Goal: Task Accomplishment & Management: Use online tool/utility

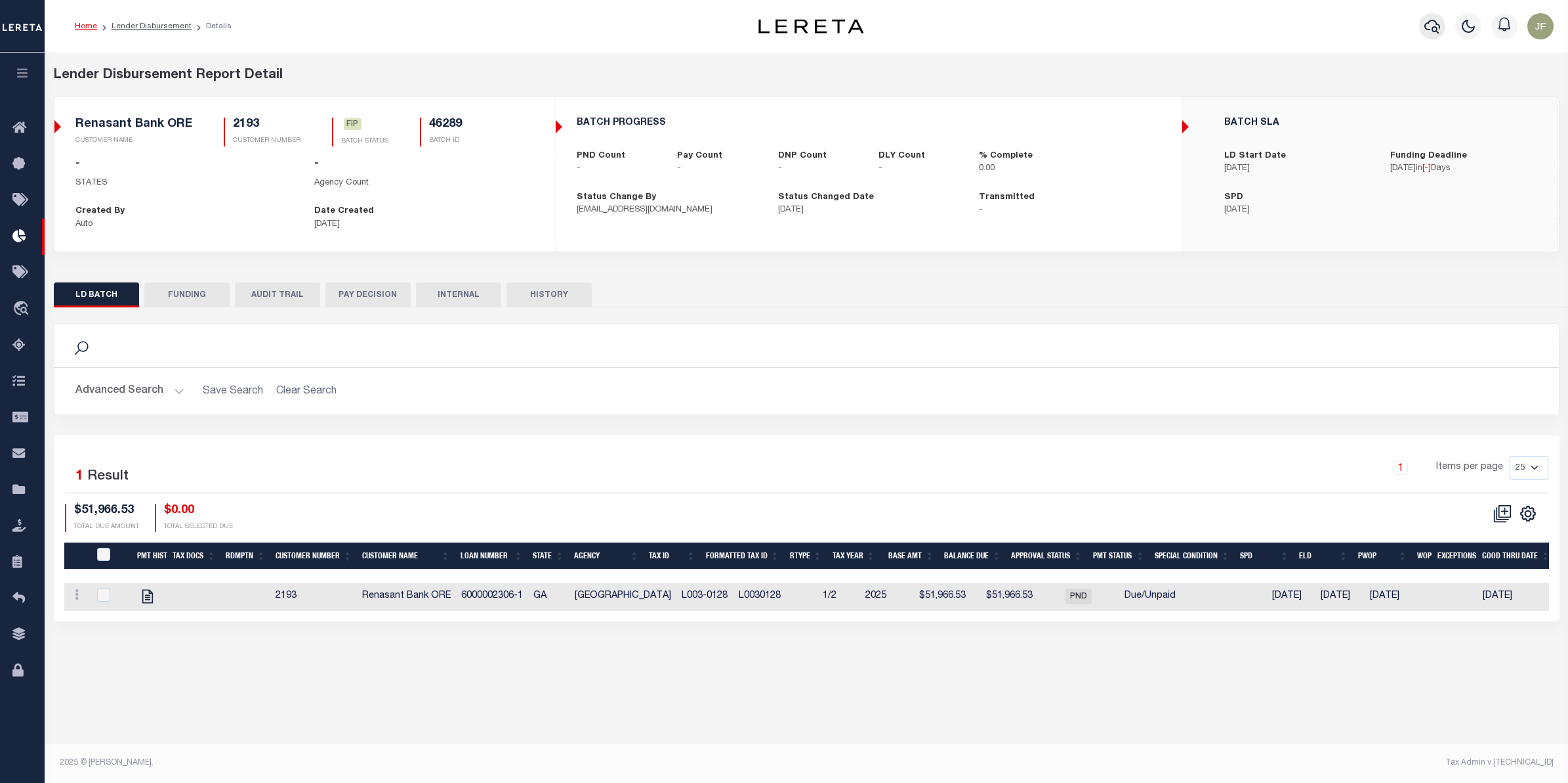
click at [1431, 30] on icon "button" at bounding box center [1433, 26] width 16 height 16
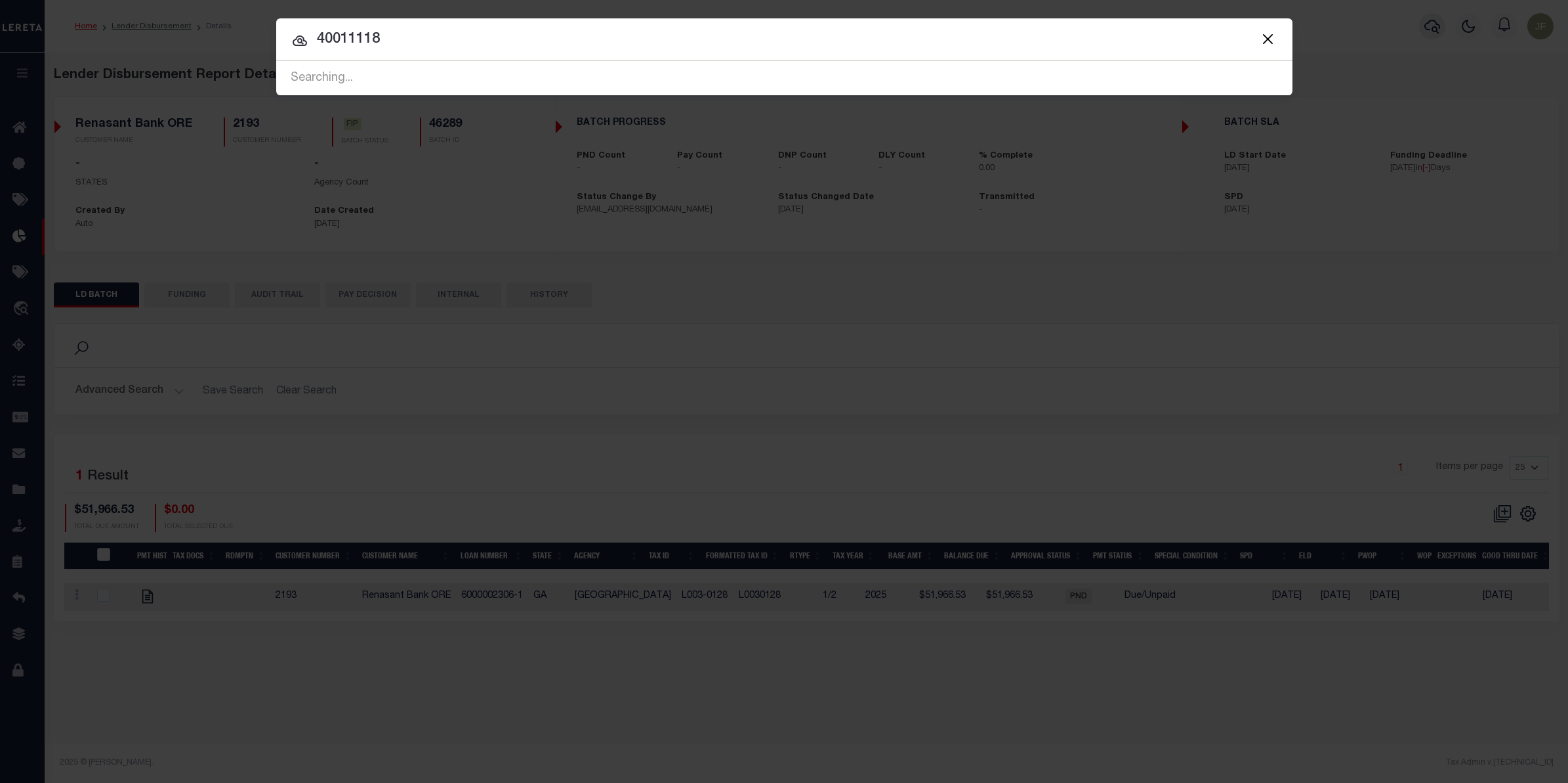
type input "40011118"
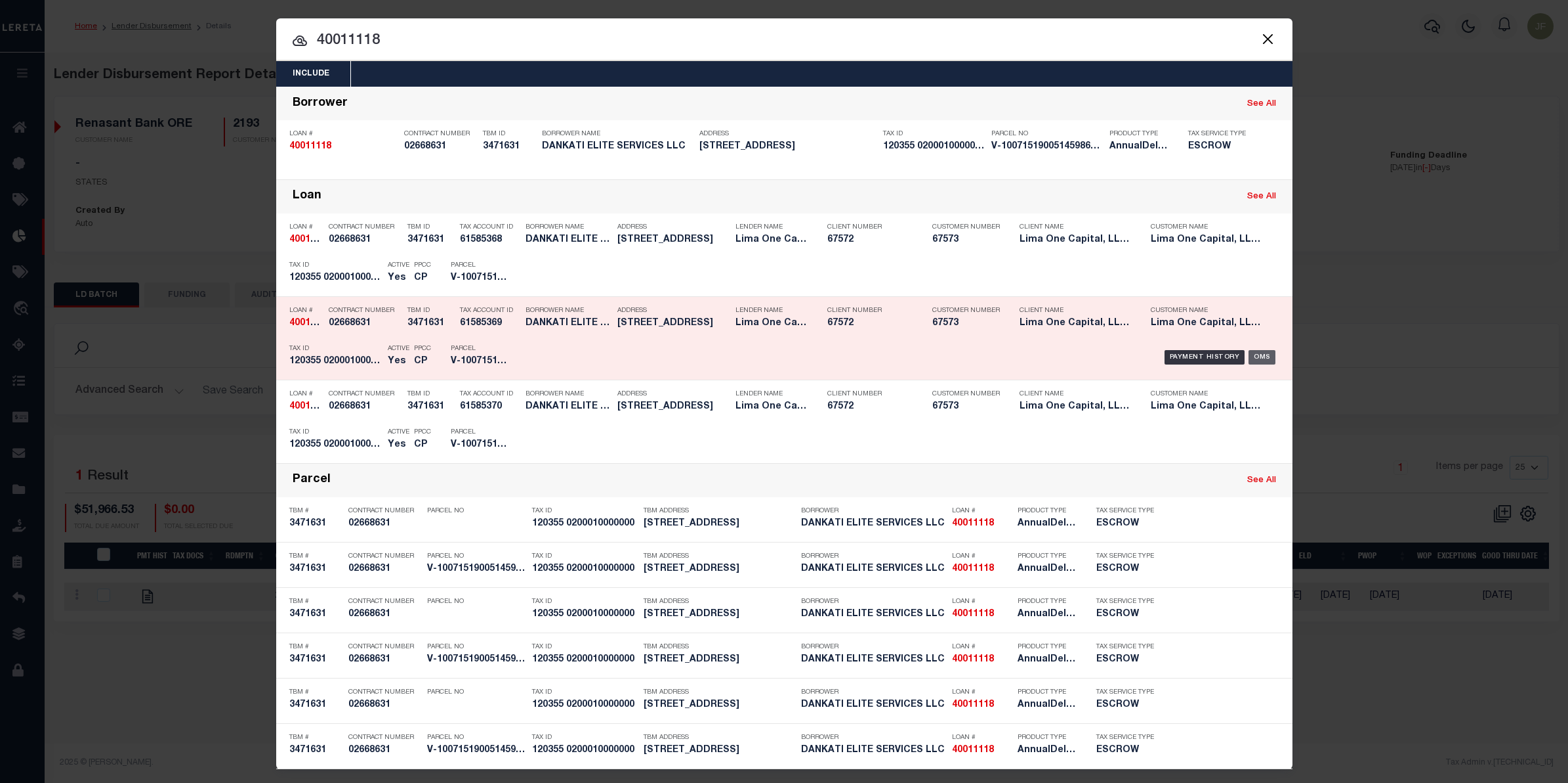
click at [1260, 356] on div "OMS" at bounding box center [1262, 357] width 27 height 14
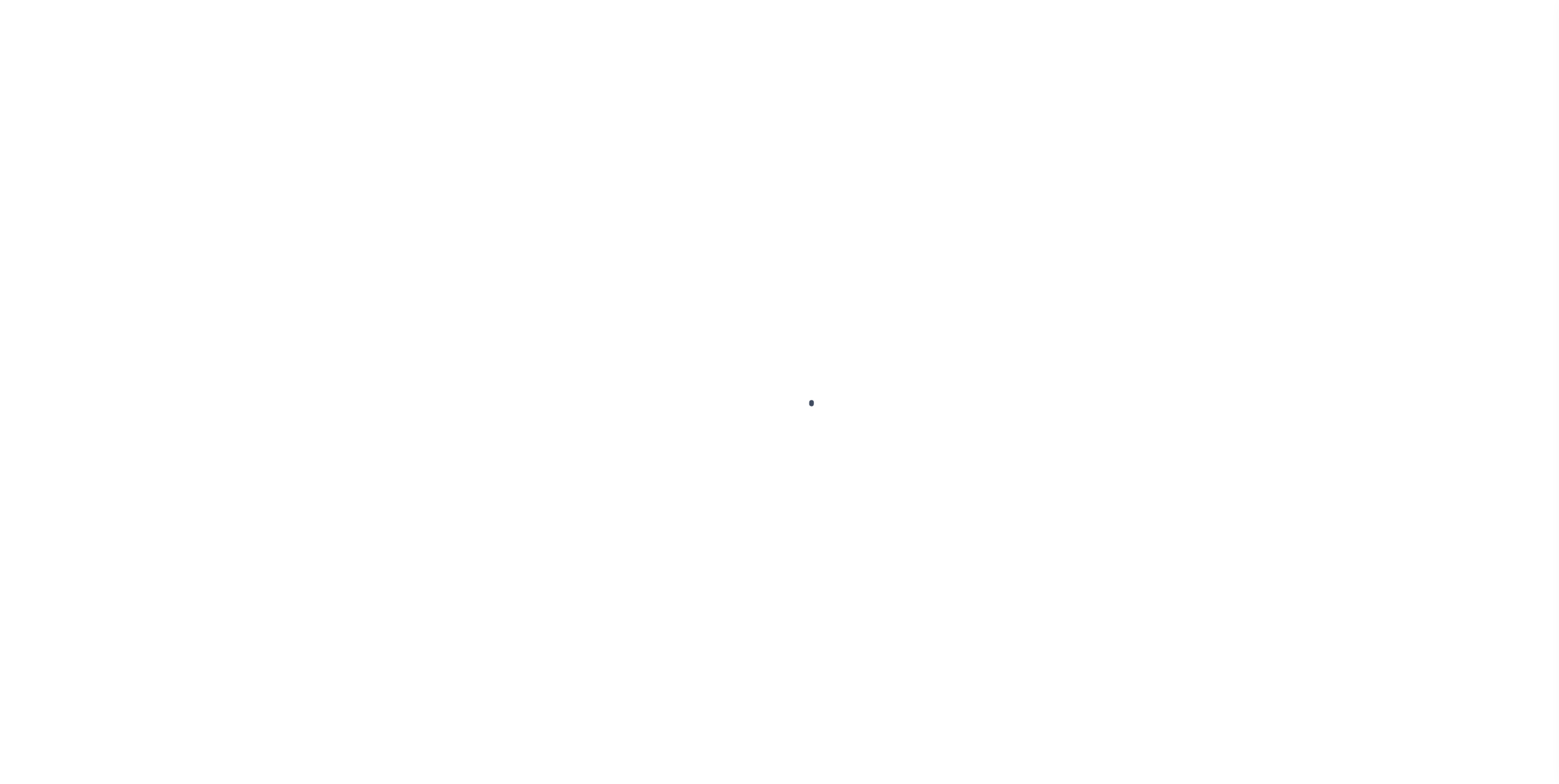
type input "40011118"
type input "DANKATI ELITE SERVICES LLC"
select select
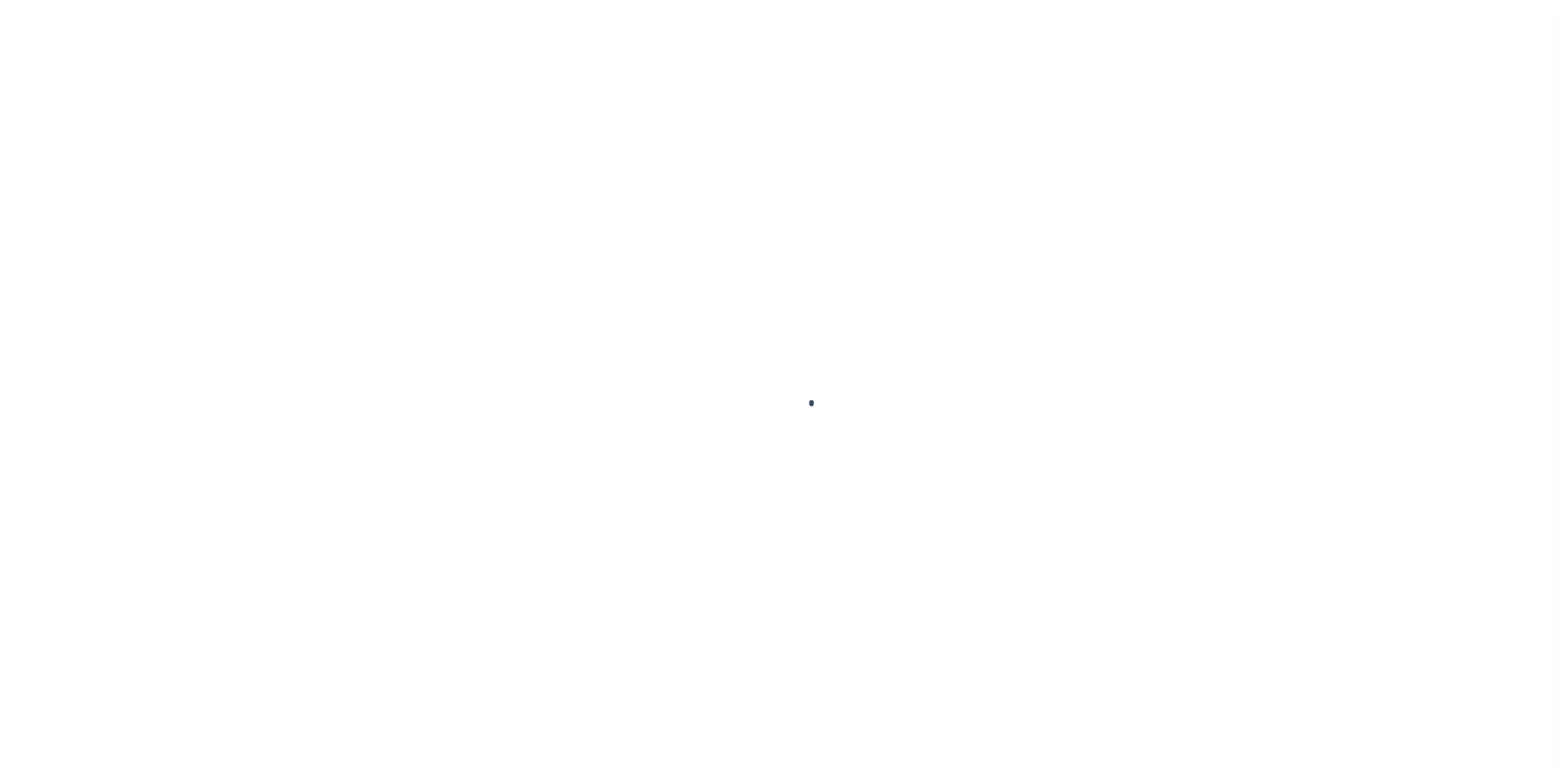
select select "10"
select select
type input "701 YORK STREET"
radio input "true"
select select "Escrow"
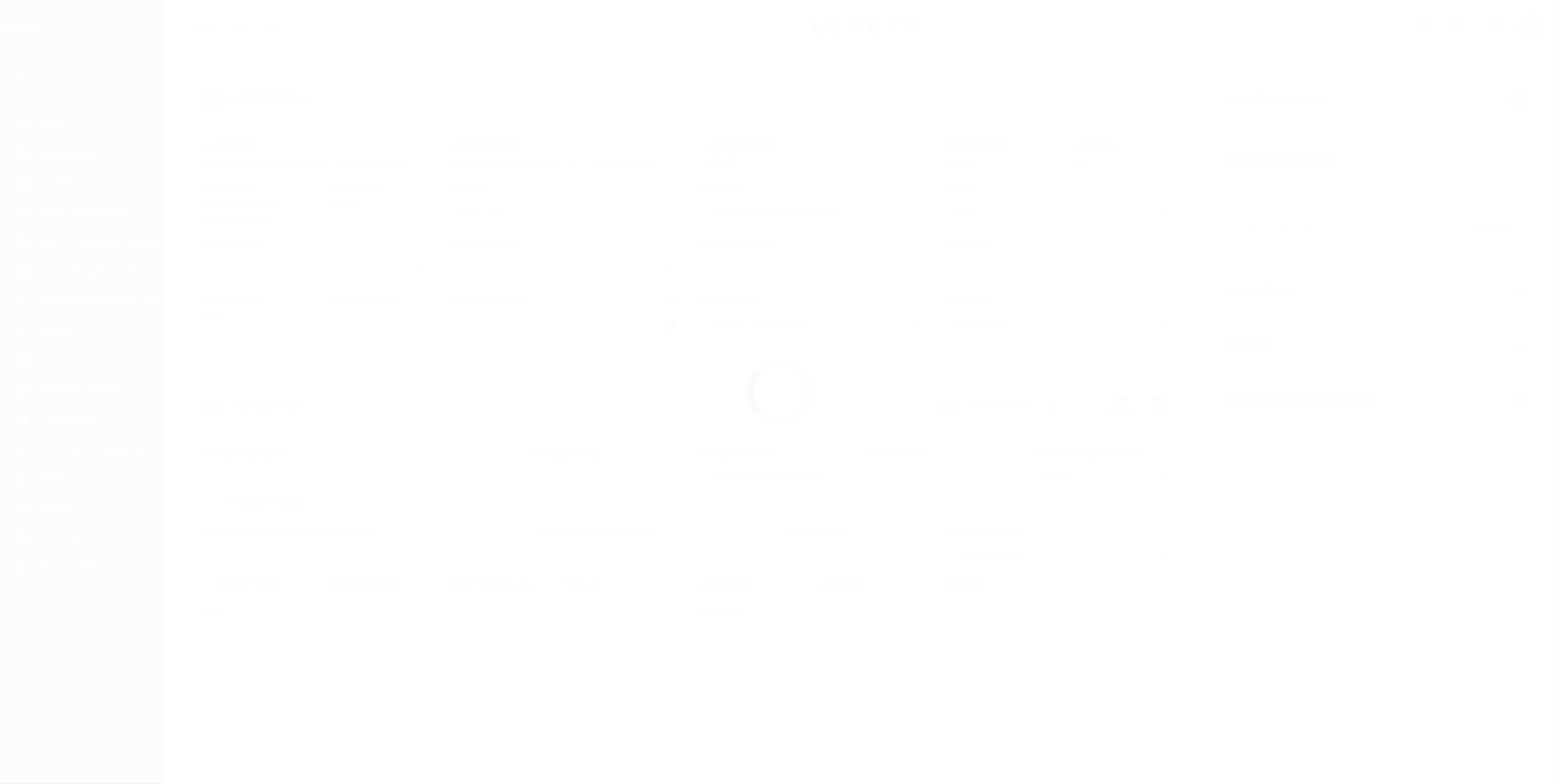
select select
type input "YORK PA 17403"
type input "40011118-1"
type input "PA"
type textarea "SEE FILE1"
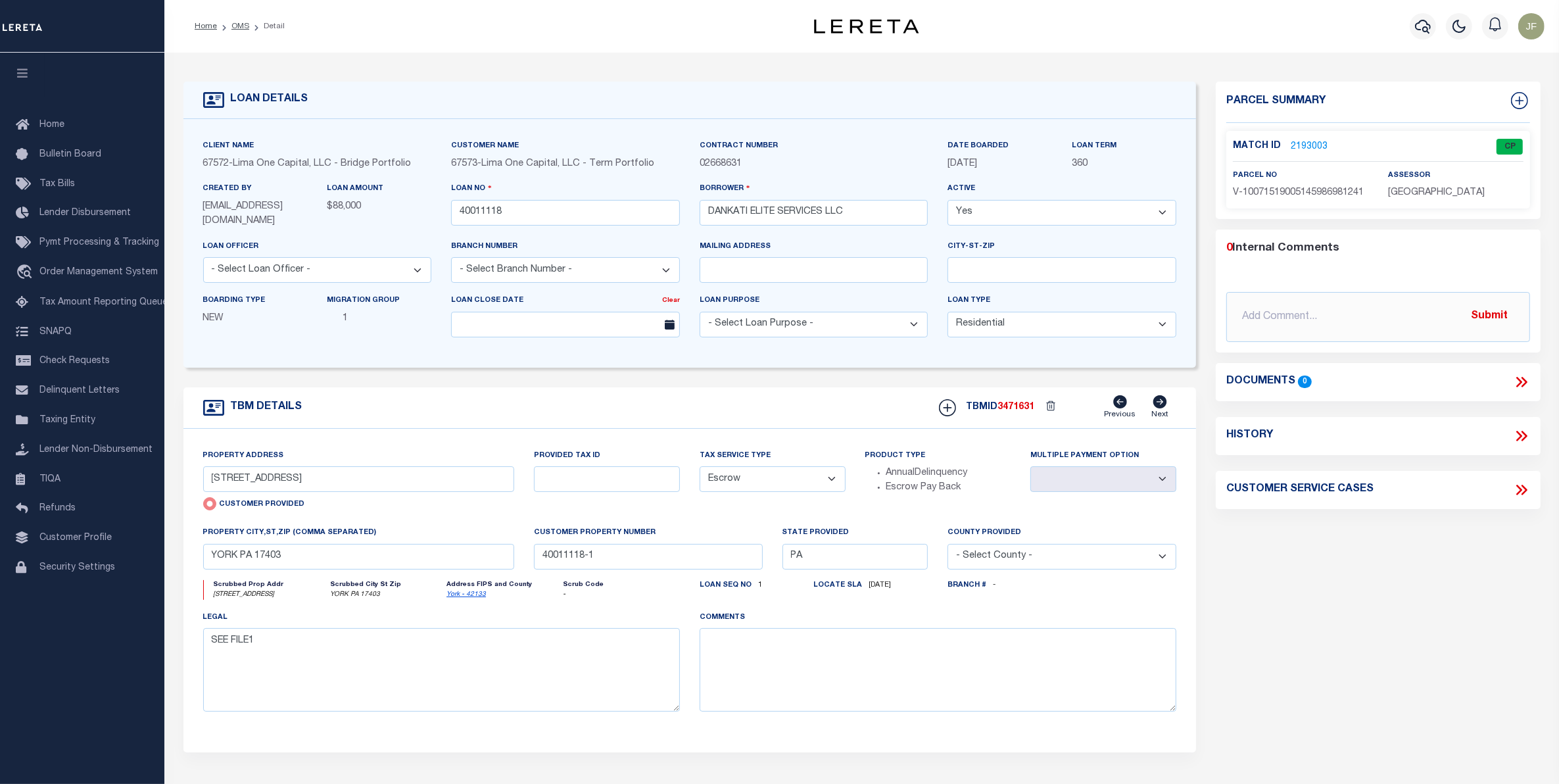
click at [1296, 148] on link "2193003" at bounding box center [1309, 146] width 37 height 14
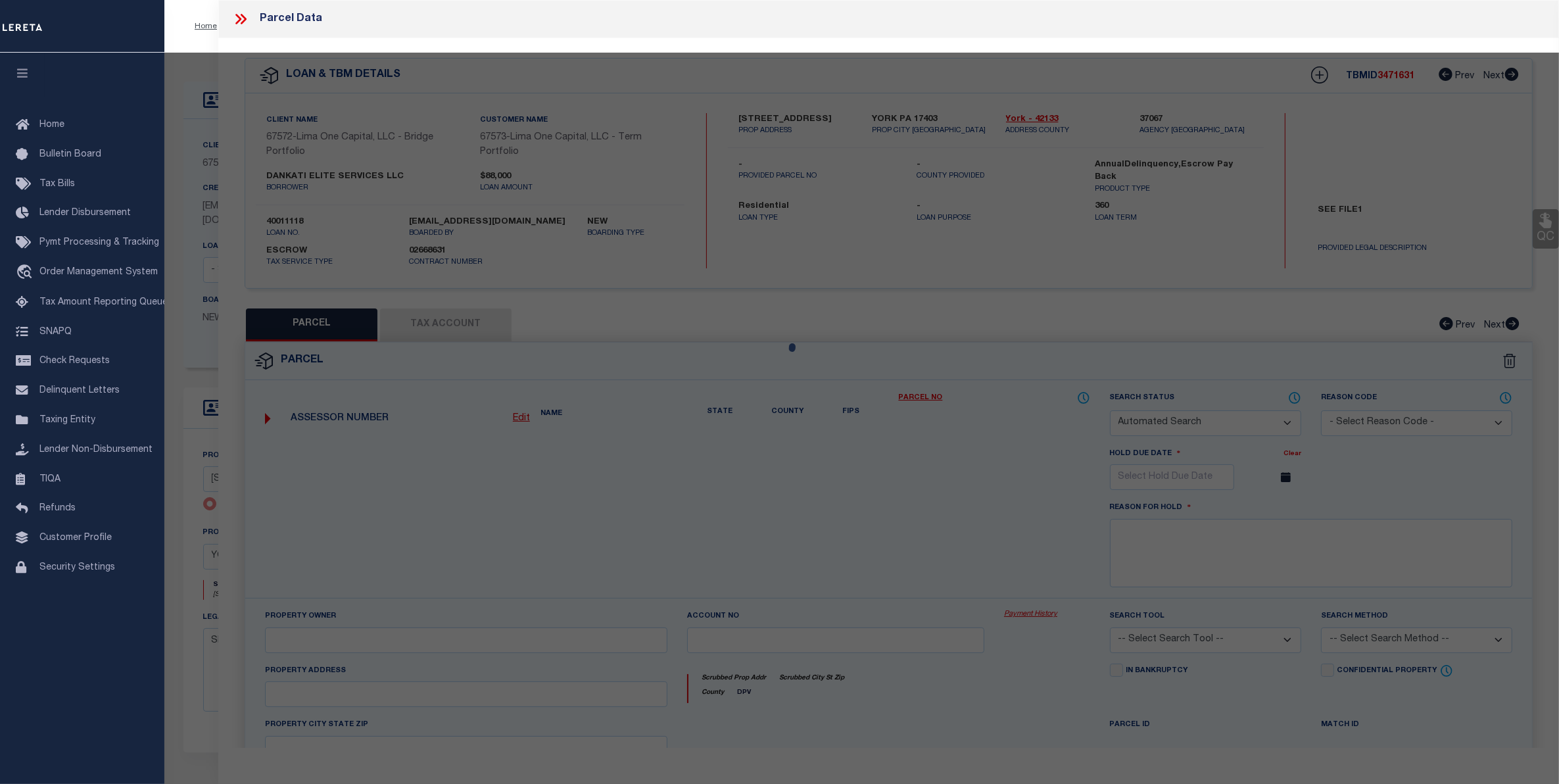
checkbox input "false"
select select "CP"
select select "AGW"
select select "ADD"
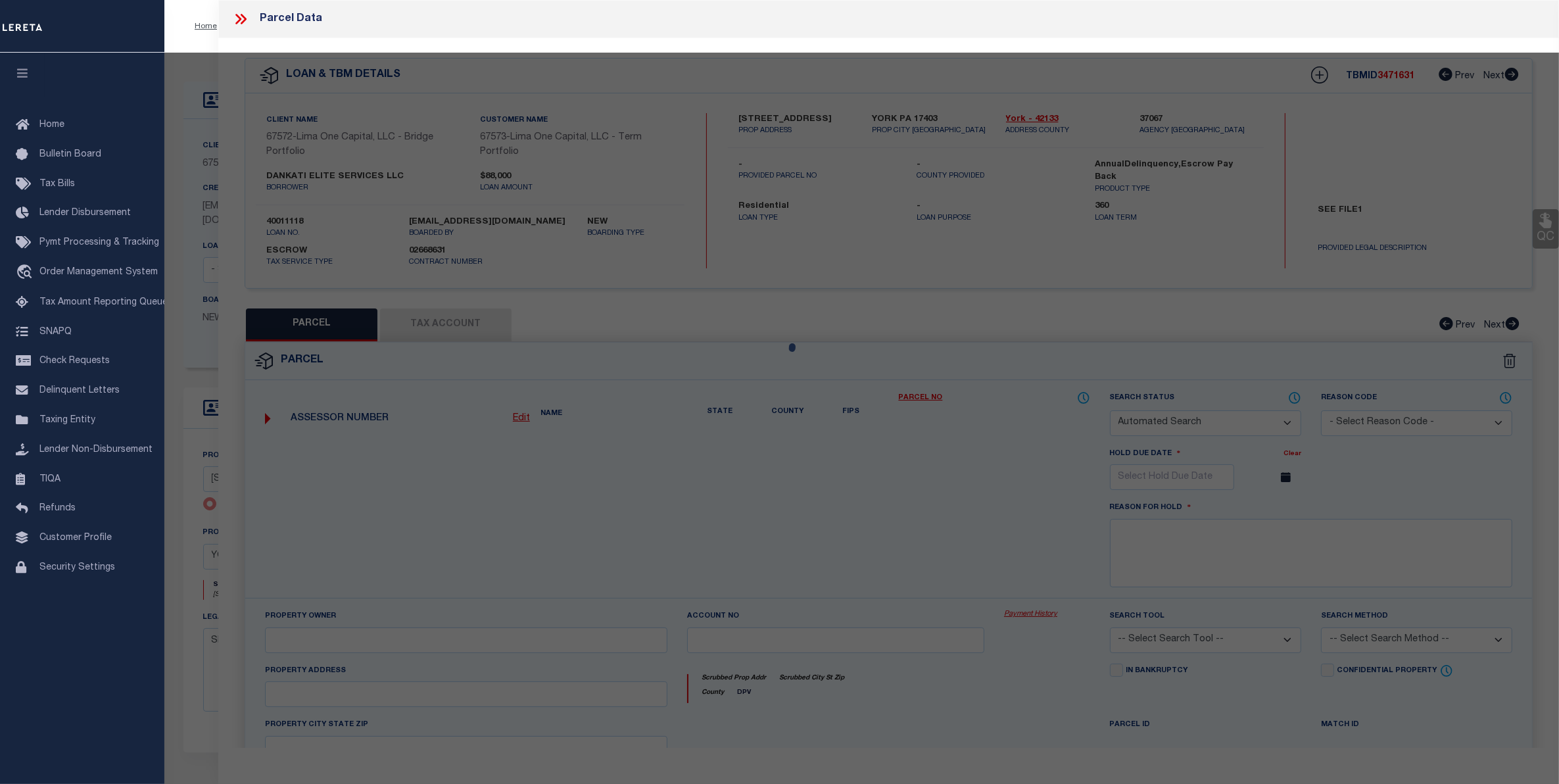
type input "701 YORK STREET"
checkbox input "false"
type input "YORK PA 17403"
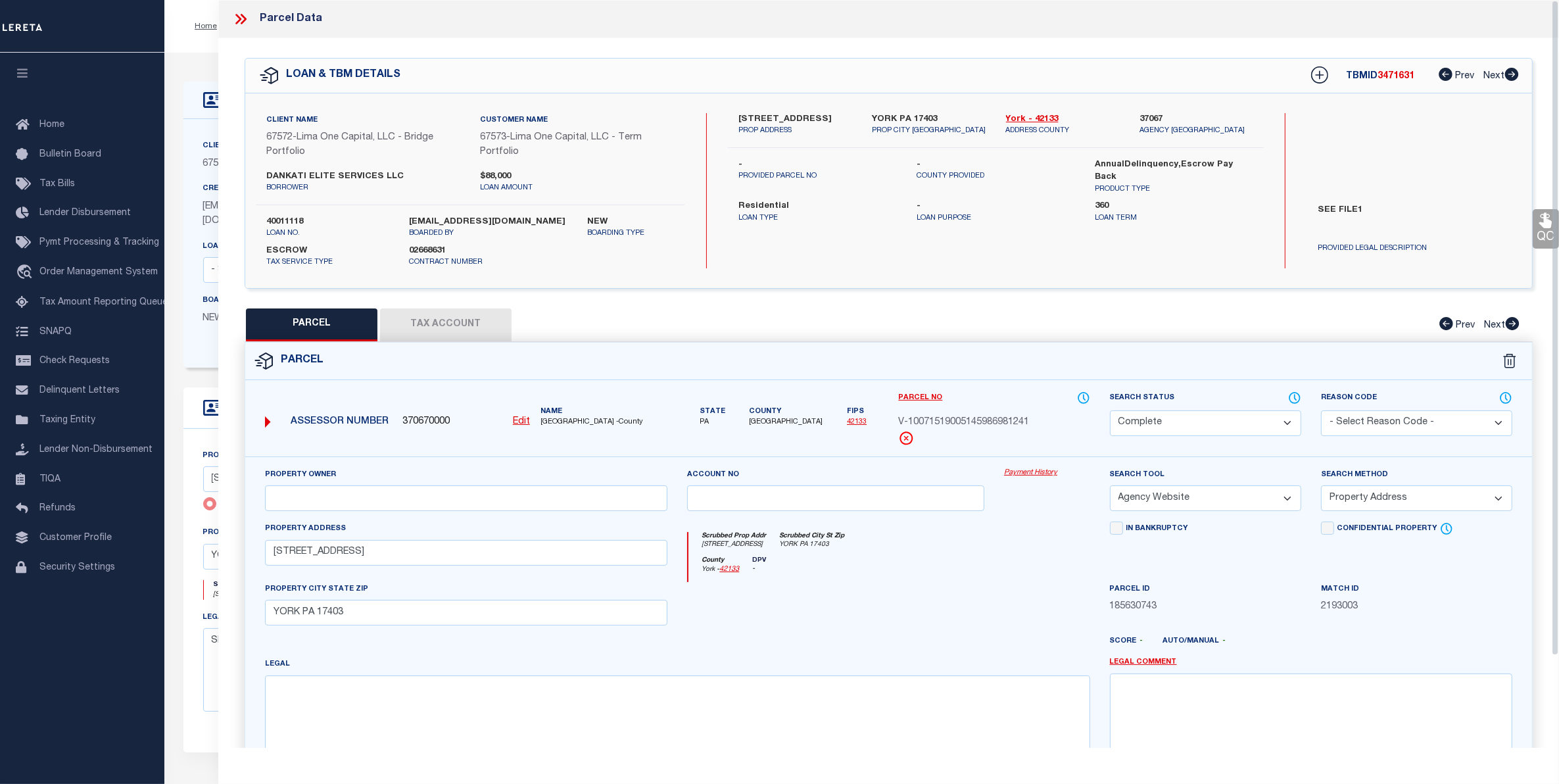
click at [1016, 474] on link "Payment History" at bounding box center [1047, 473] width 86 height 11
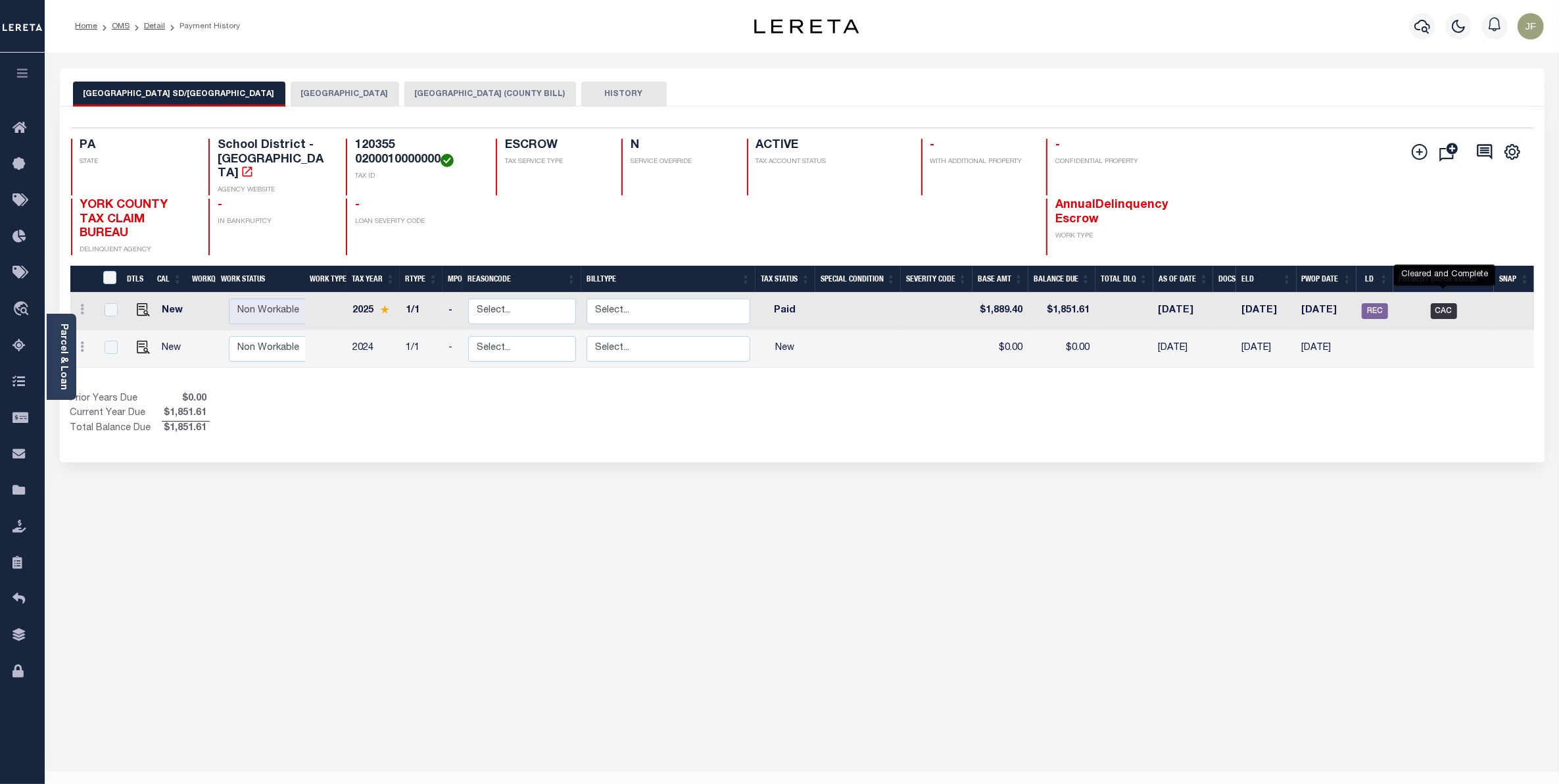
click at [1438, 303] on span "CAC" at bounding box center [1444, 311] width 26 height 16
checkbox input "true"
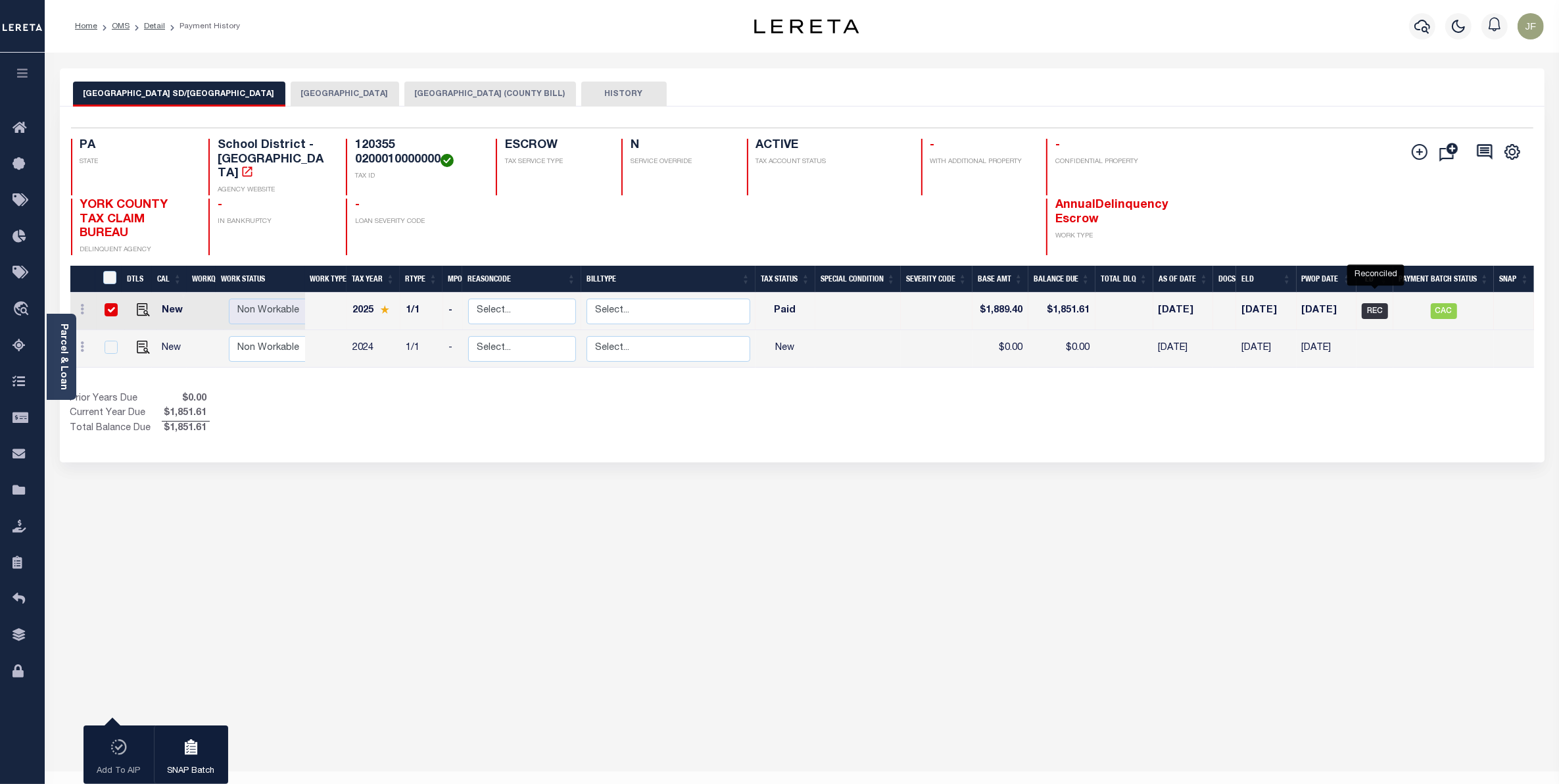
click at [1382, 303] on span "REC" at bounding box center [1375, 311] width 26 height 16
checkbox input "false"
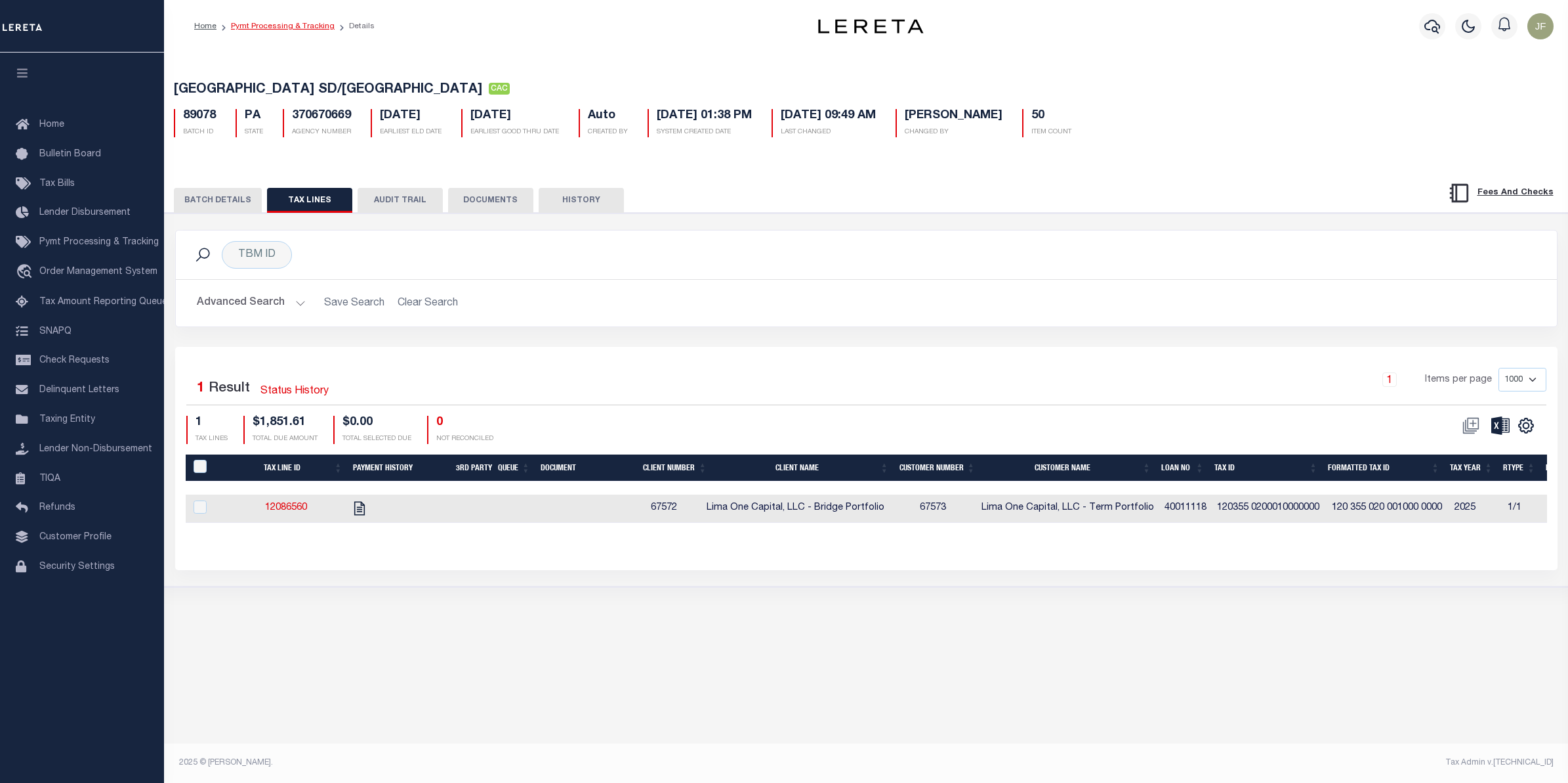
click at [267, 23] on link "Pymt Processing & Tracking" at bounding box center [283, 26] width 103 height 8
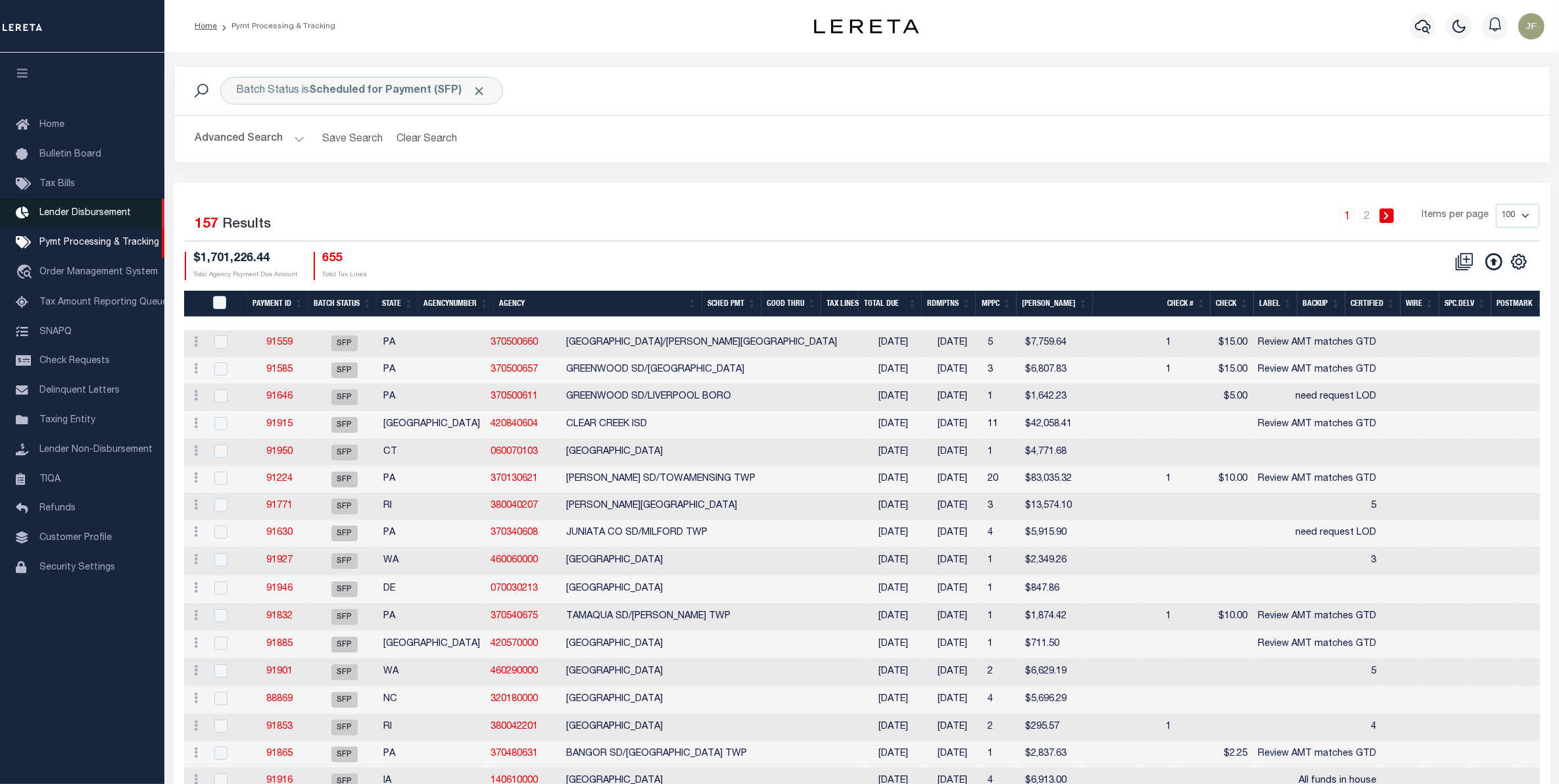
click at [102, 218] on span "Lender Disbursement" at bounding box center [85, 213] width 91 height 9
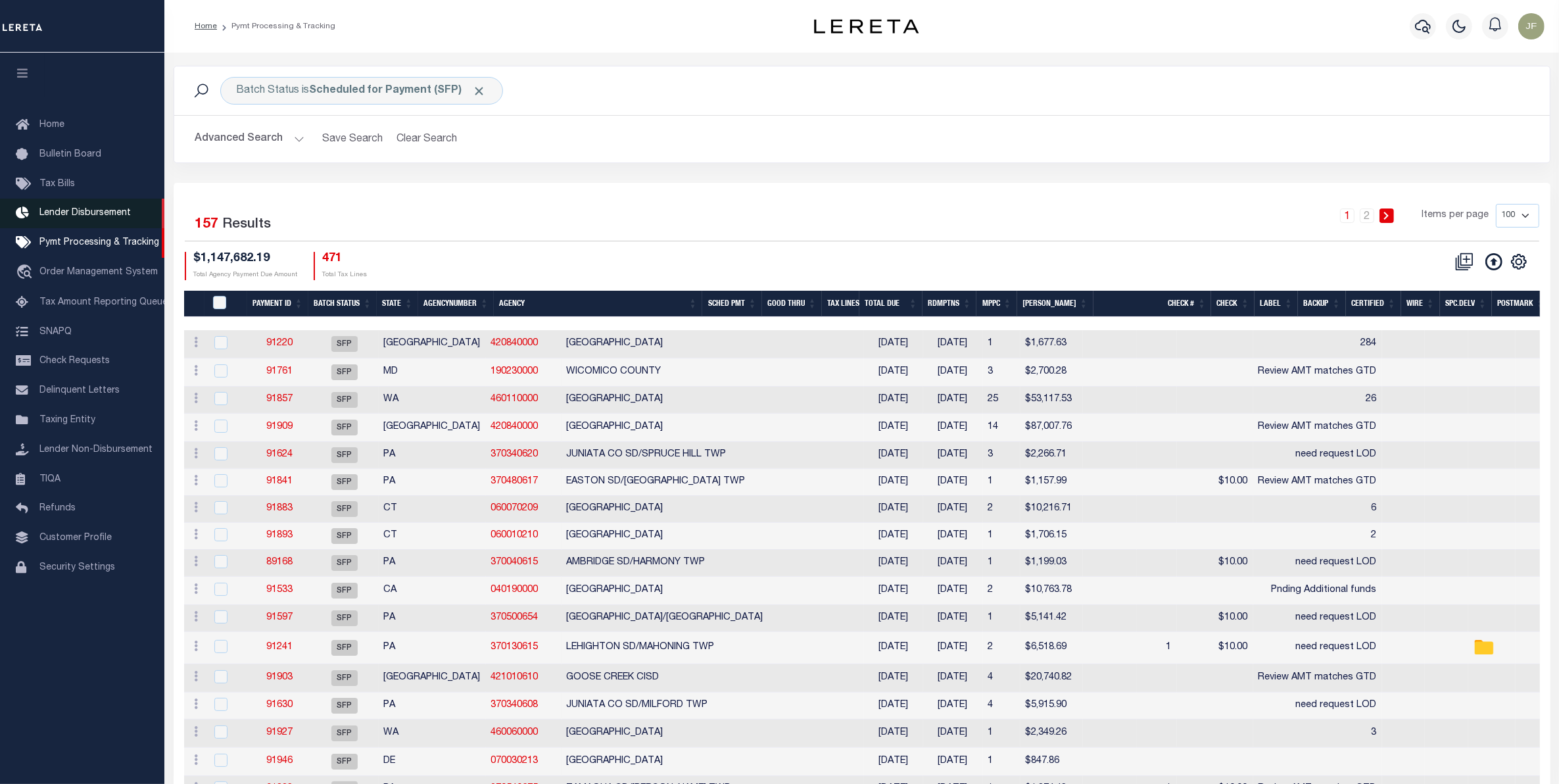
click at [51, 214] on span "Lender Disbursement" at bounding box center [85, 213] width 91 height 9
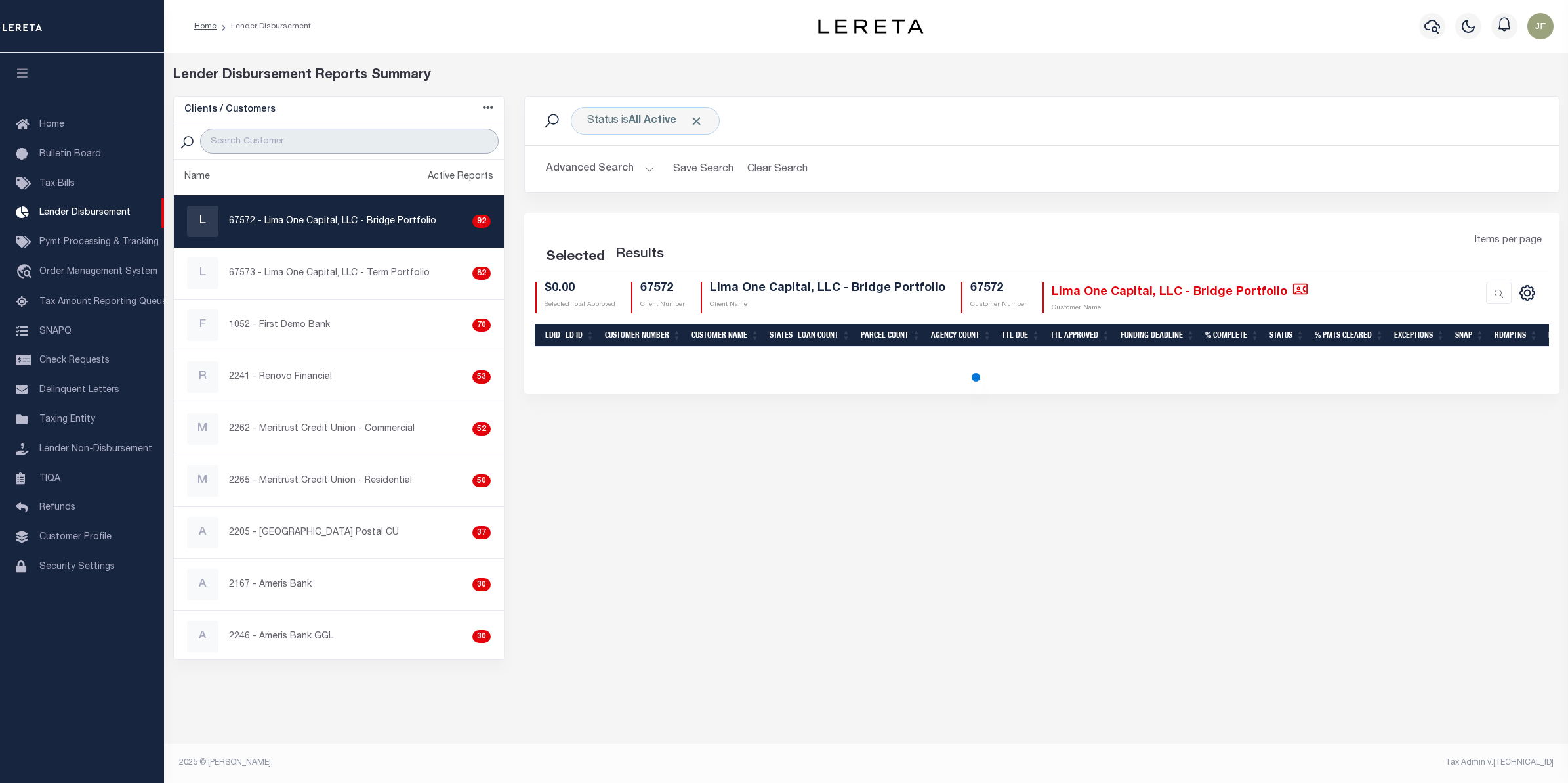
click at [371, 140] on input "search" at bounding box center [350, 141] width 299 height 25
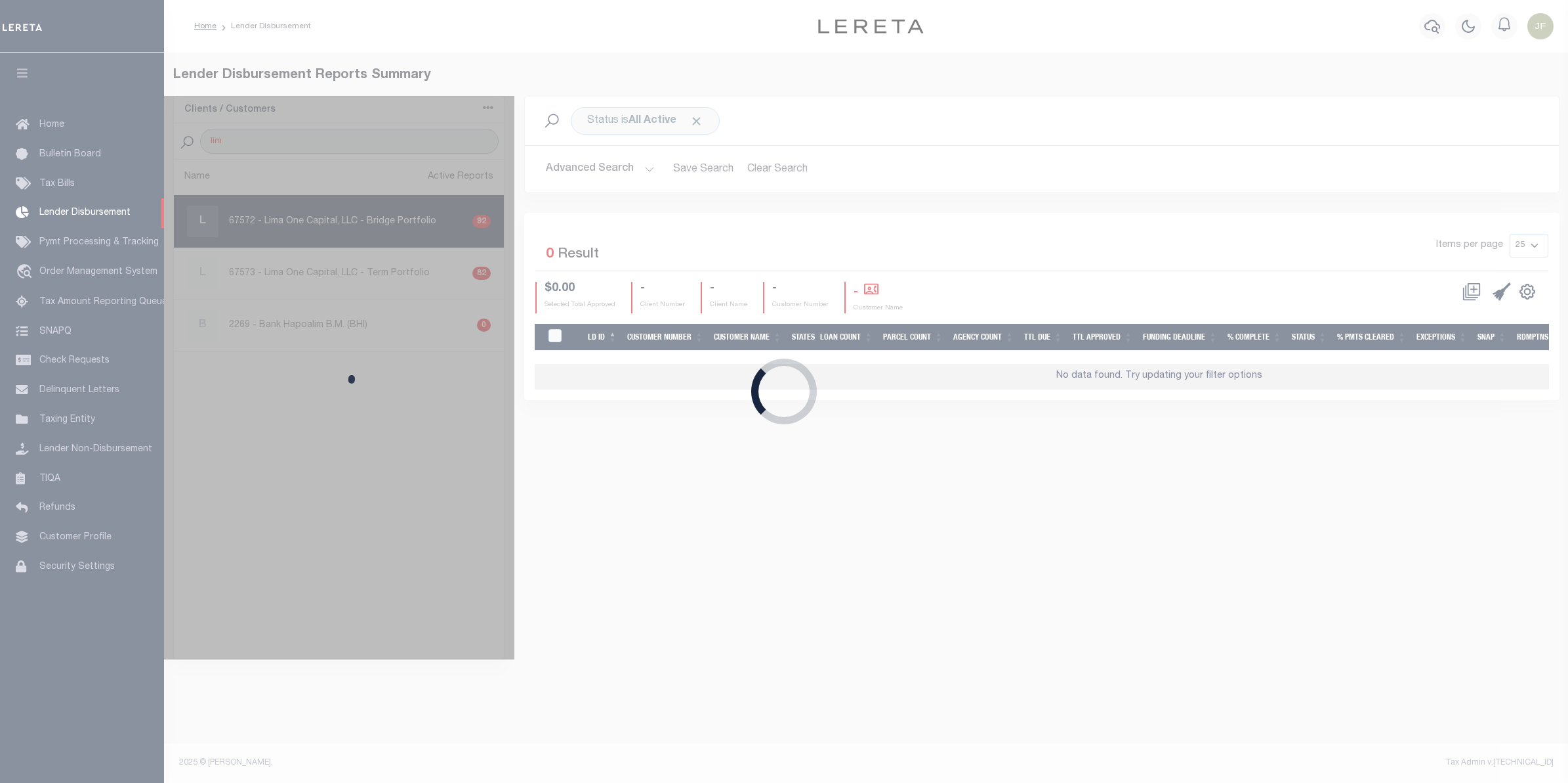
type input "Lima One"
select select
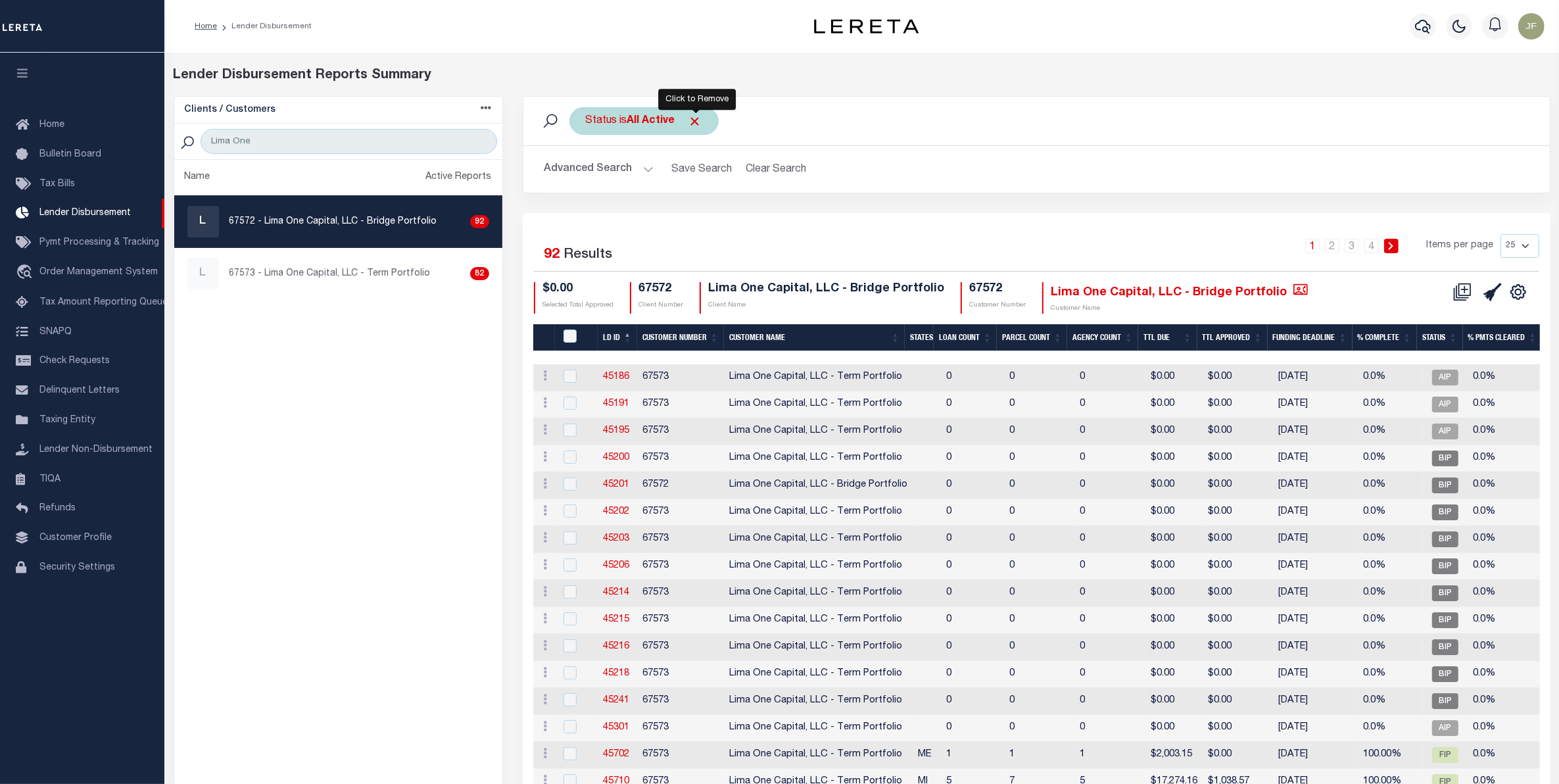
click at [692, 119] on span "Click to Remove" at bounding box center [695, 121] width 14 height 14
click at [643, 163] on button "Advanced Search" at bounding box center [599, 169] width 109 height 25
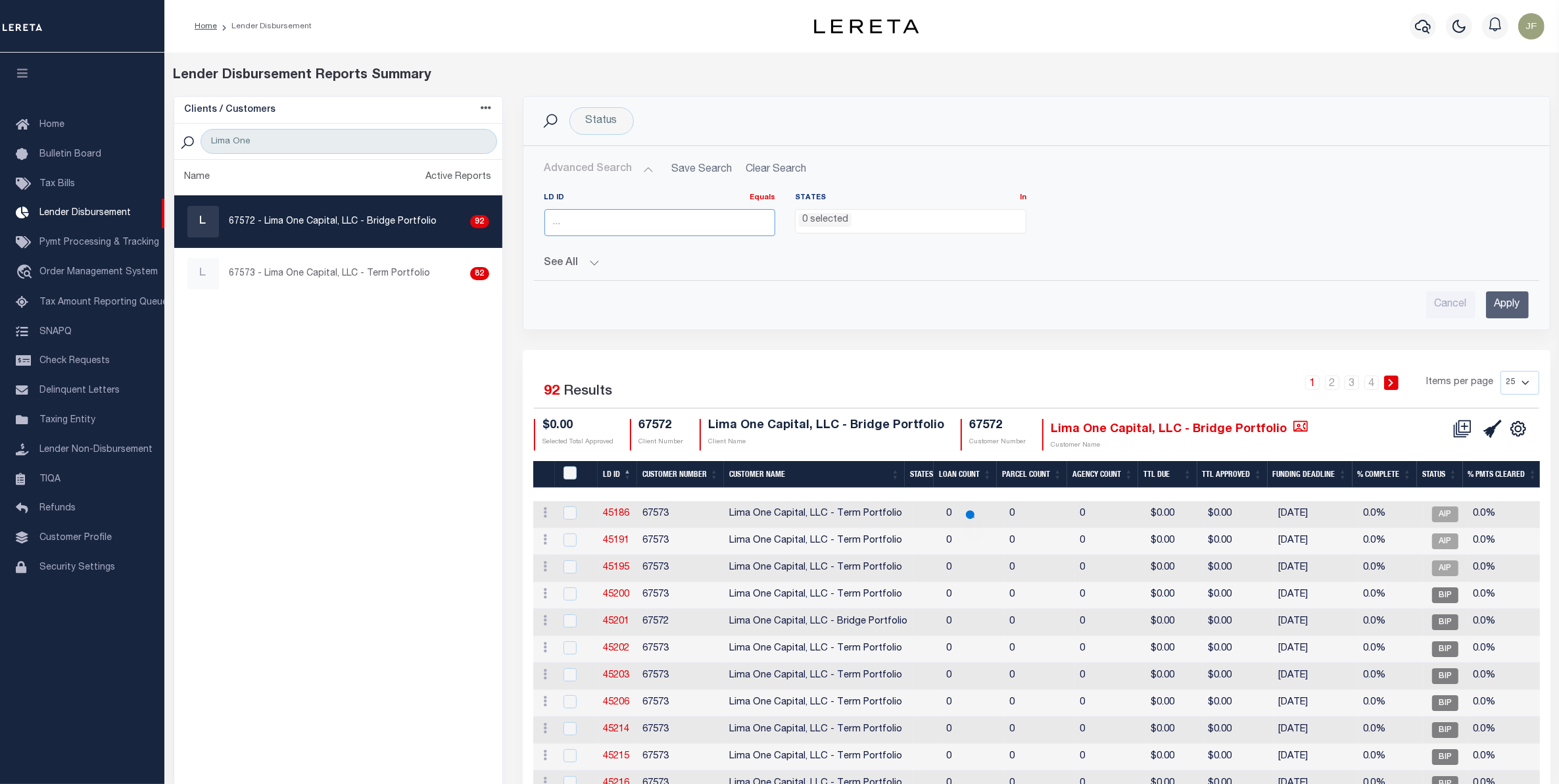
click at [610, 221] on input "number" at bounding box center [660, 222] width 232 height 27
type input "67573"
click at [1507, 292] on input "Apply" at bounding box center [1507, 304] width 43 height 27
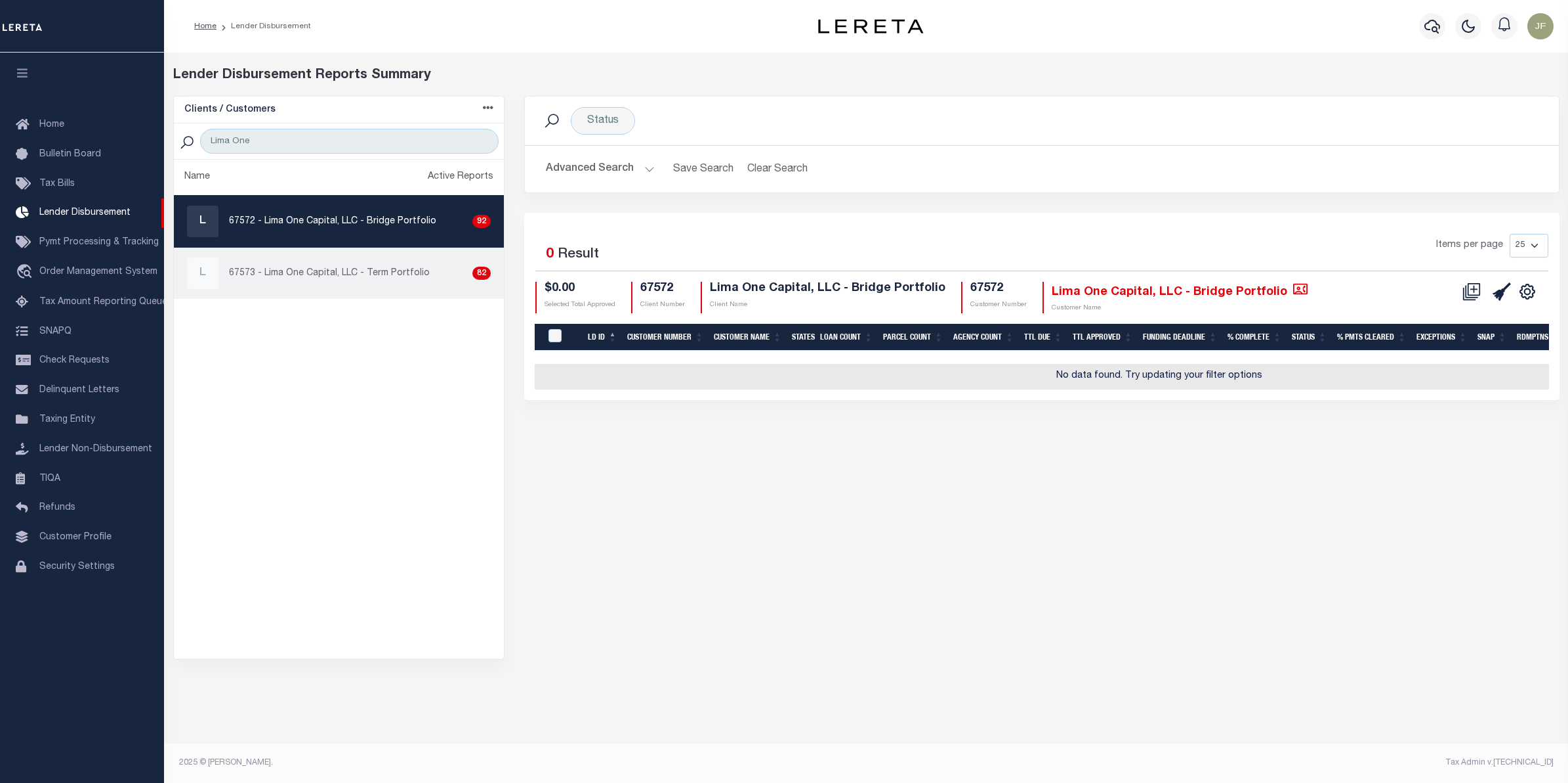
click at [366, 283] on div "L 67573 - Lima One Capital, LLC - Term Portfolio 82" at bounding box center [339, 273] width 304 height 32
checkbox input "true"
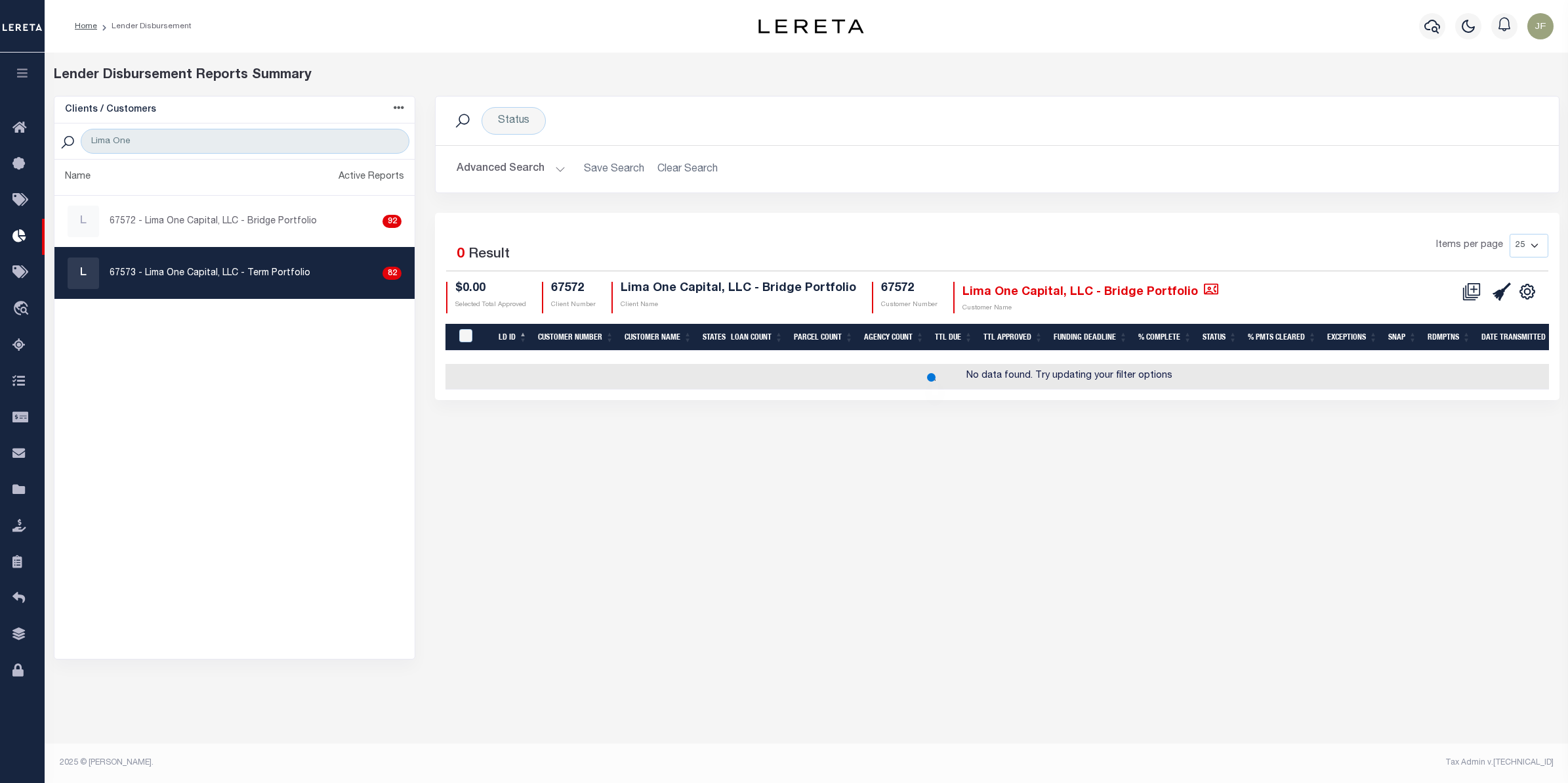
select select
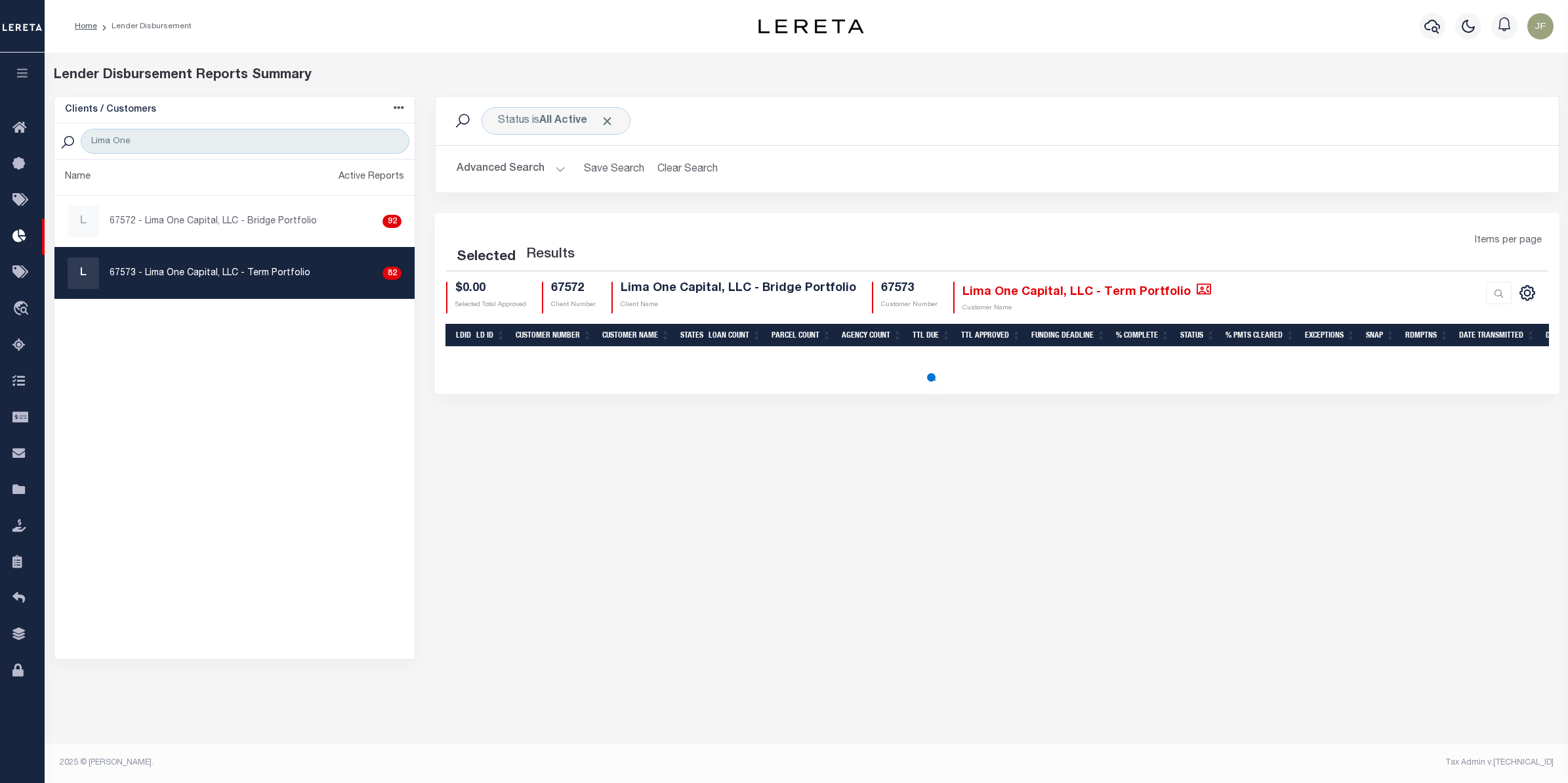
click at [526, 168] on button "Advanced Search" at bounding box center [511, 168] width 109 height 25
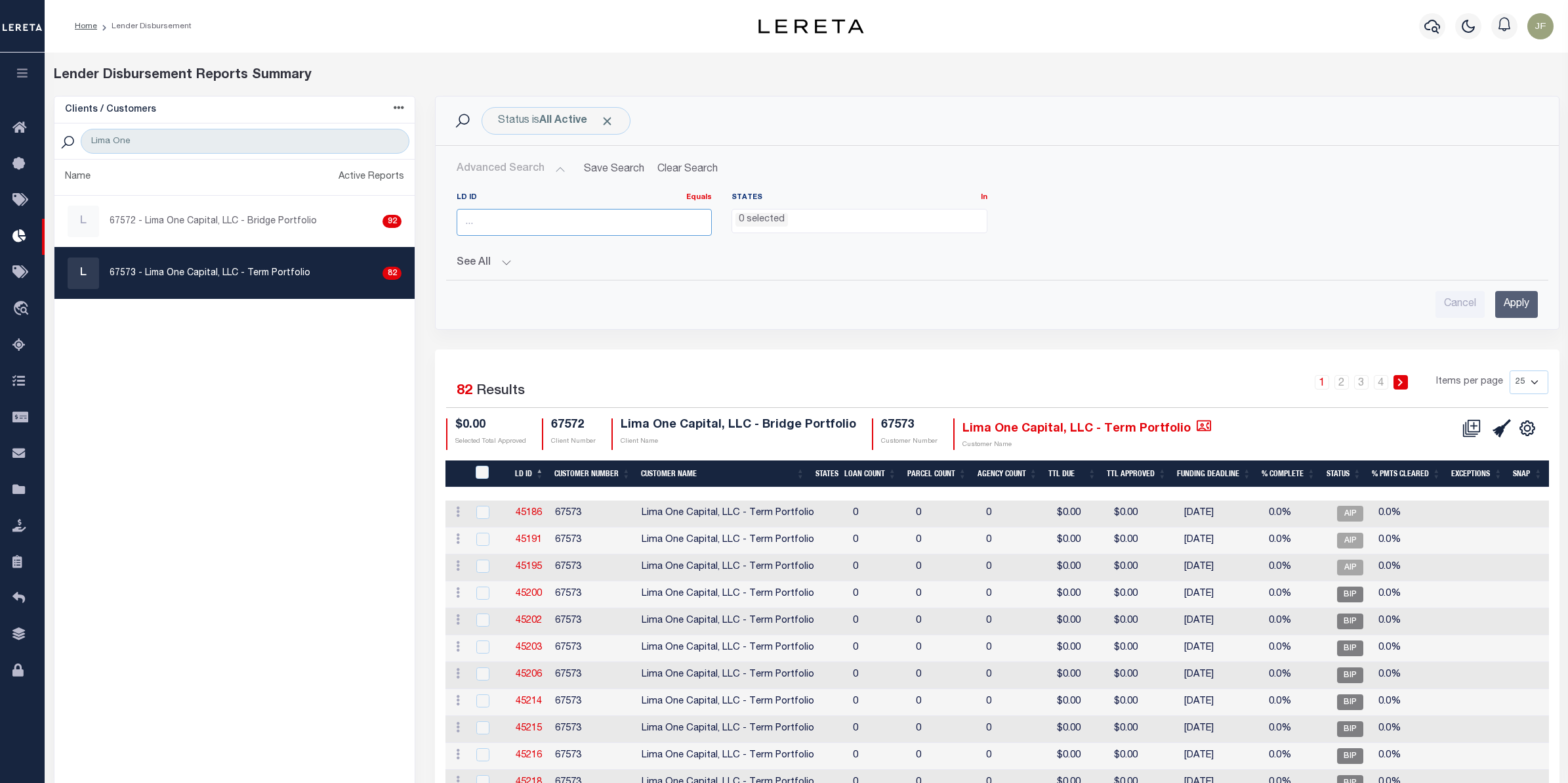
click at [526, 226] on input "number" at bounding box center [584, 222] width 255 height 27
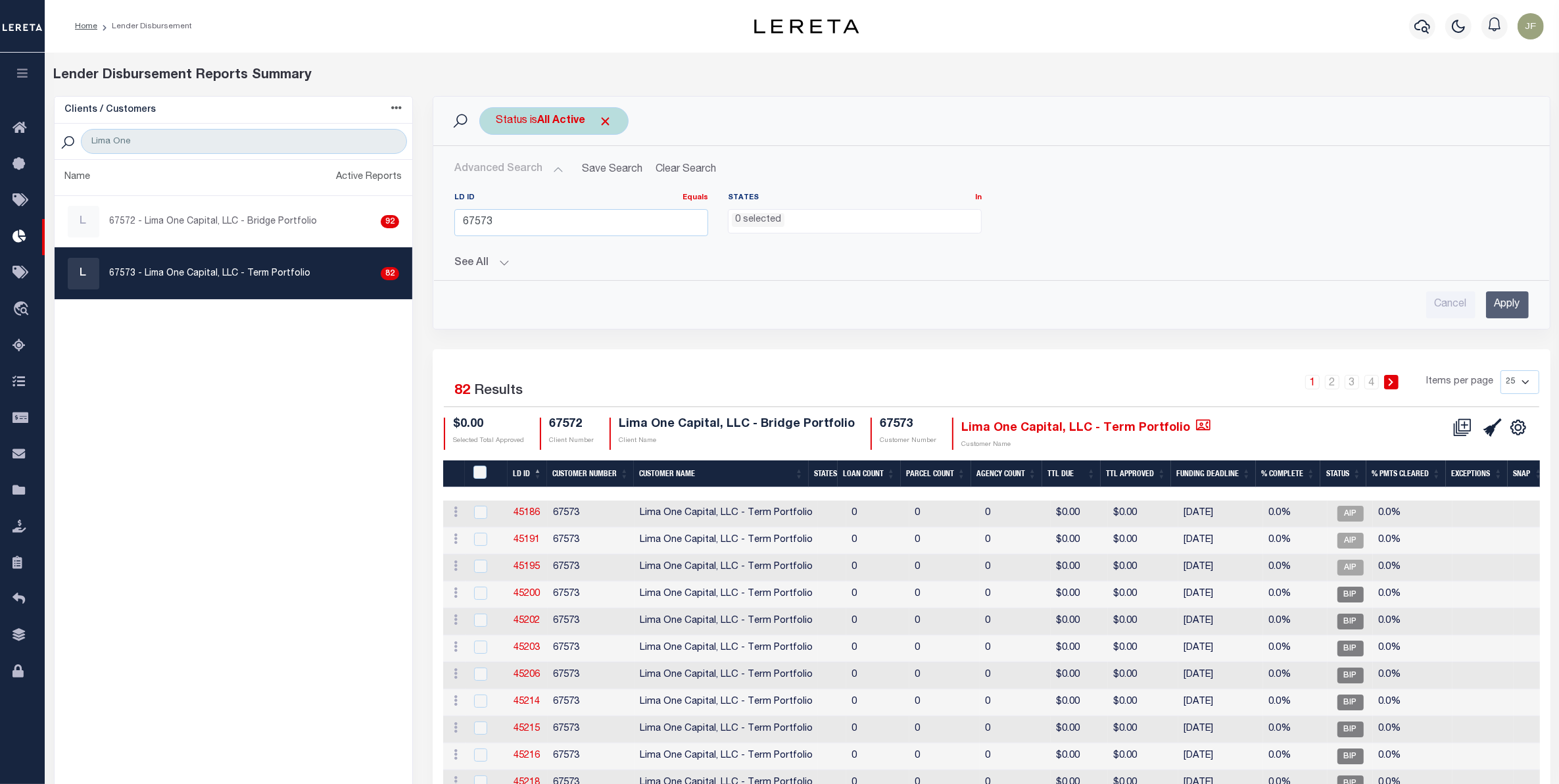
click at [609, 119] on span "Click to Remove" at bounding box center [605, 121] width 14 height 14
click at [1509, 300] on input "Apply" at bounding box center [1507, 304] width 43 height 27
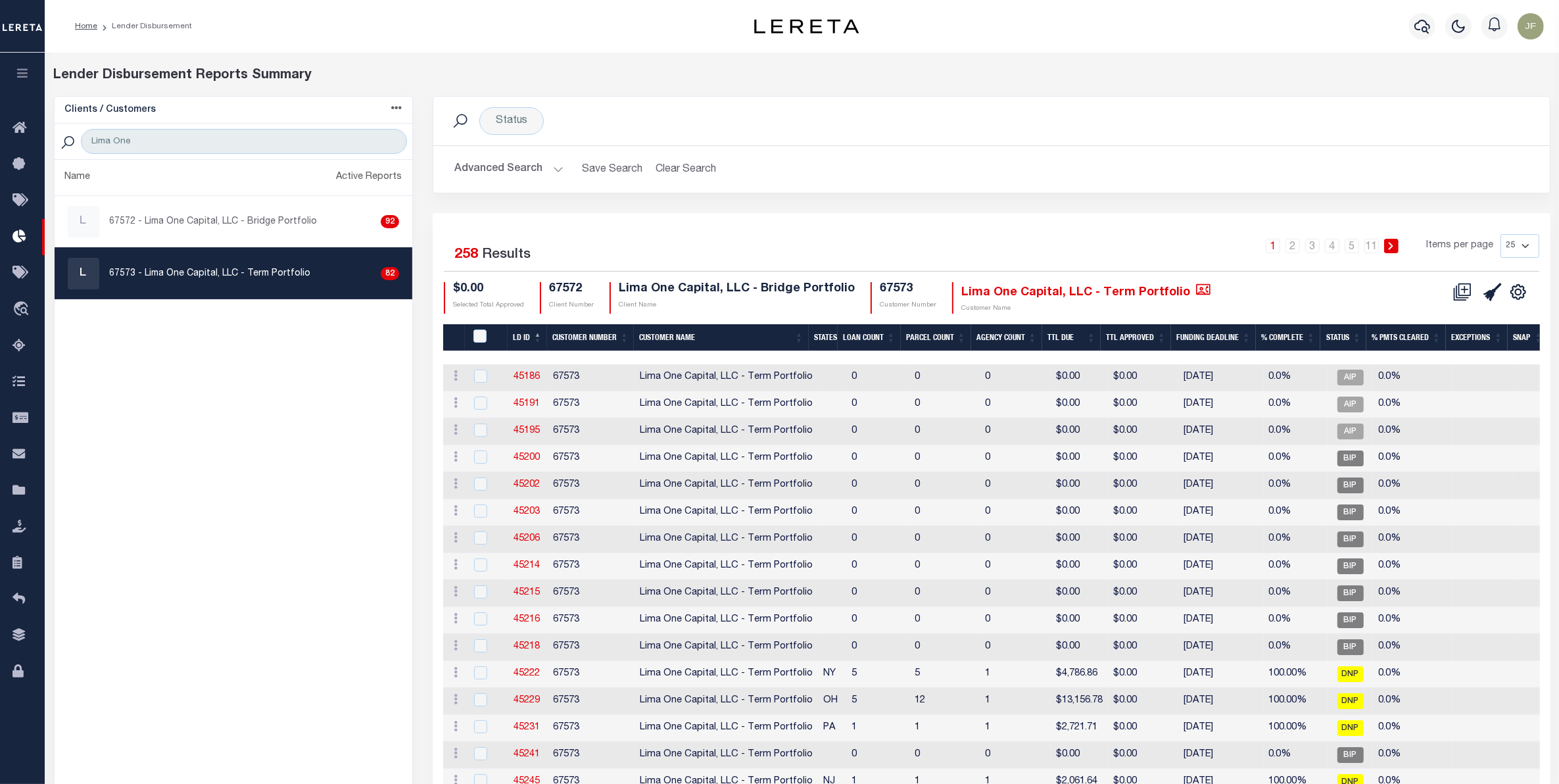
click at [523, 182] on button "Advanced Search" at bounding box center [509, 169] width 109 height 25
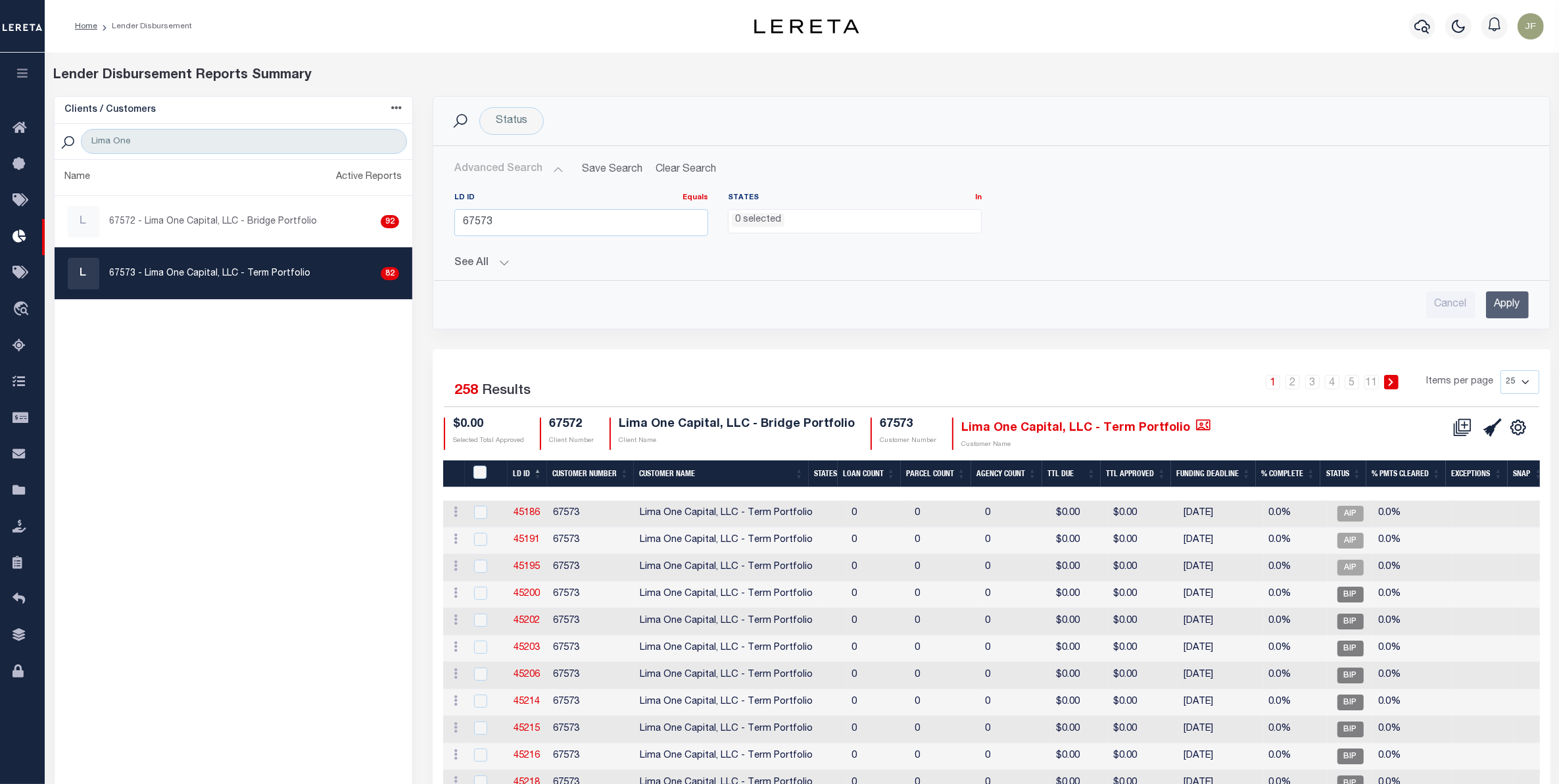
click at [1503, 303] on input "Apply" at bounding box center [1507, 304] width 43 height 27
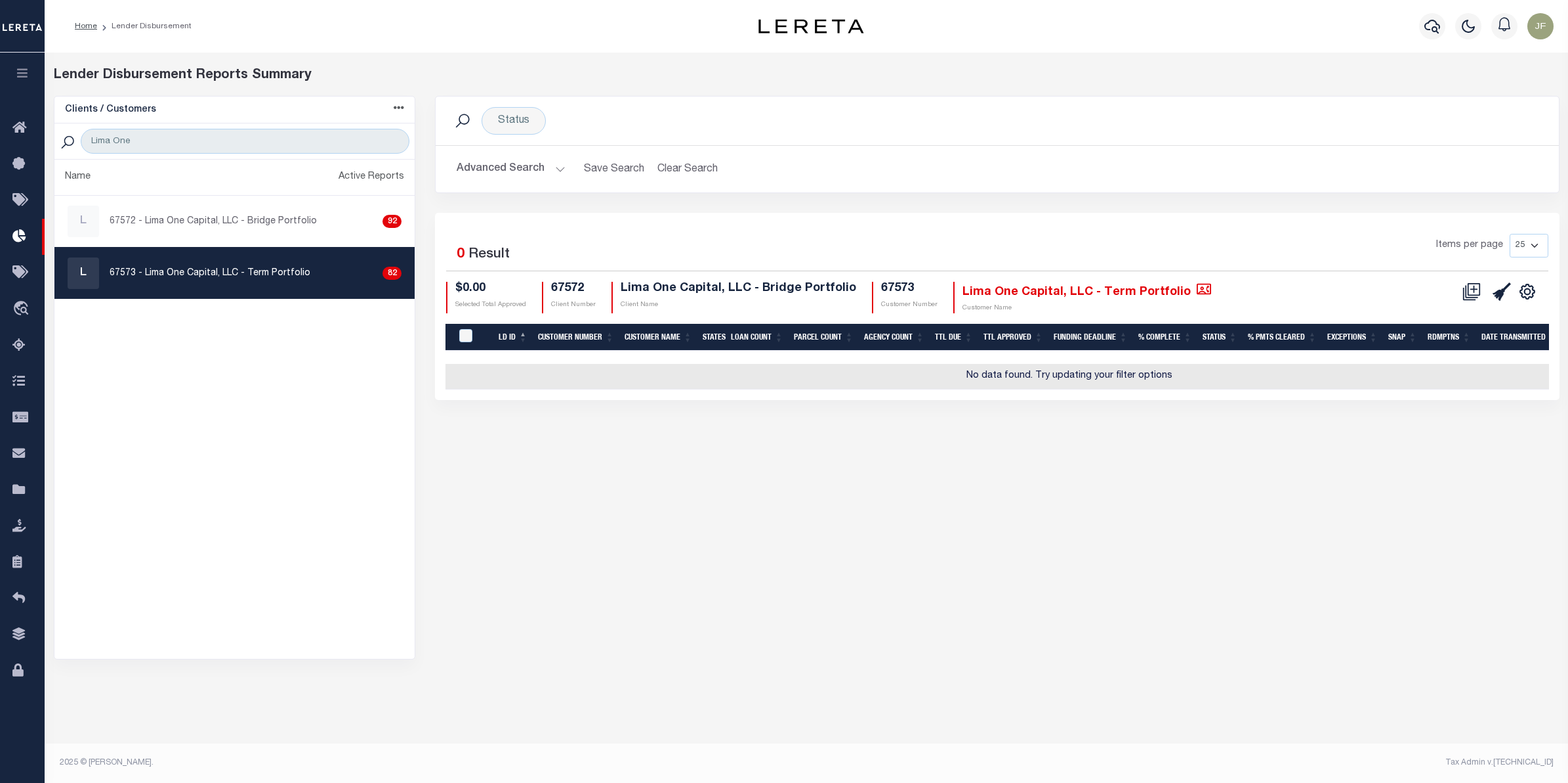
click at [287, 273] on p "67573 - Lima One Capital, LLC - Term Portfolio" at bounding box center [210, 273] width 201 height 14
click at [533, 166] on button "Advanced Search" at bounding box center [511, 168] width 109 height 25
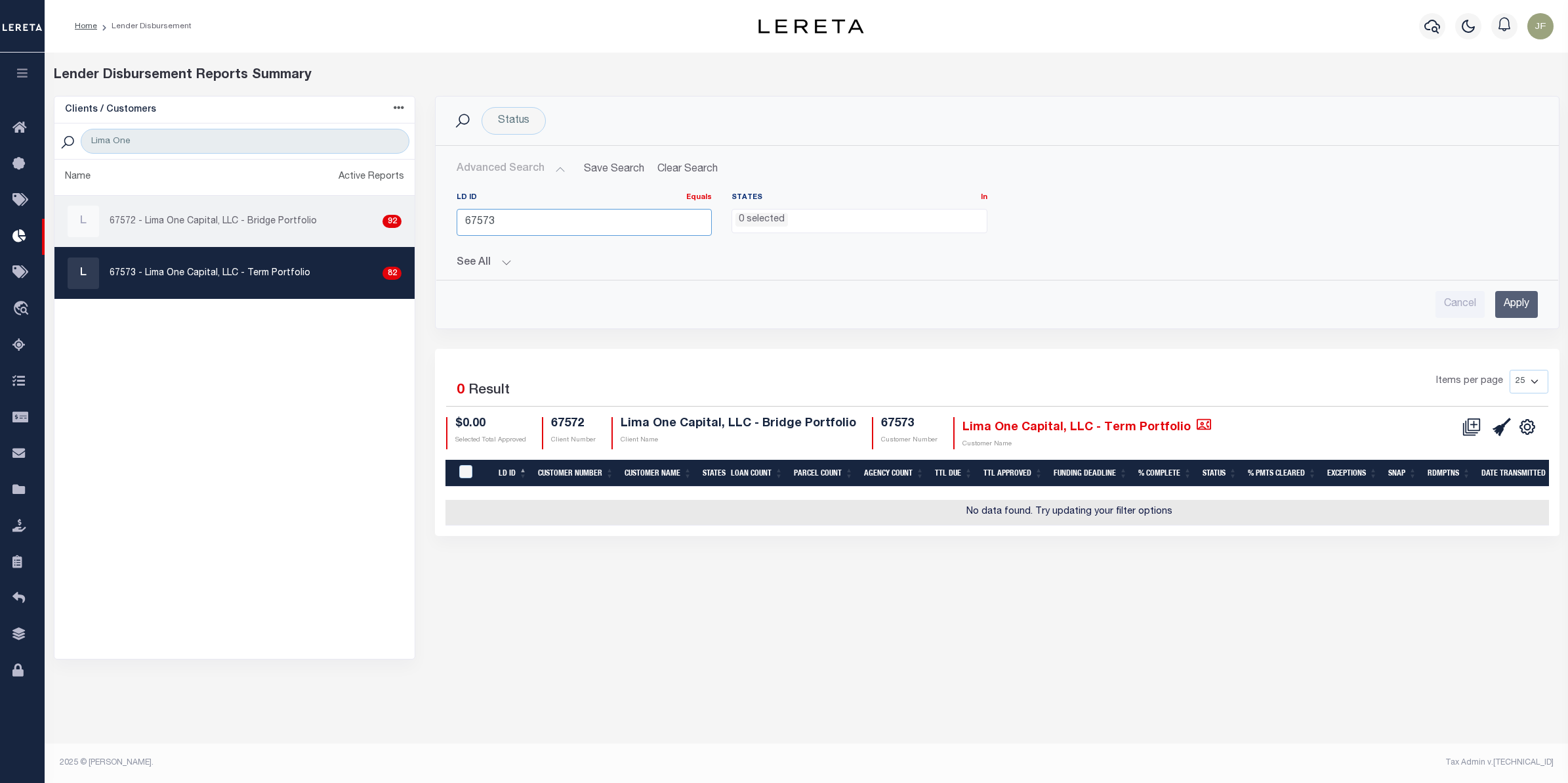
drag, startPoint x: 526, startPoint y: 224, endPoint x: 361, endPoint y: 220, distance: 165.0
click at [384, 226] on div "Clients / Customers Customers asc Customers desc Client asc Client desc Active …" at bounding box center [806, 377] width 1525 height 563
type input "45753"
click at [1515, 312] on input "Apply" at bounding box center [1517, 304] width 43 height 27
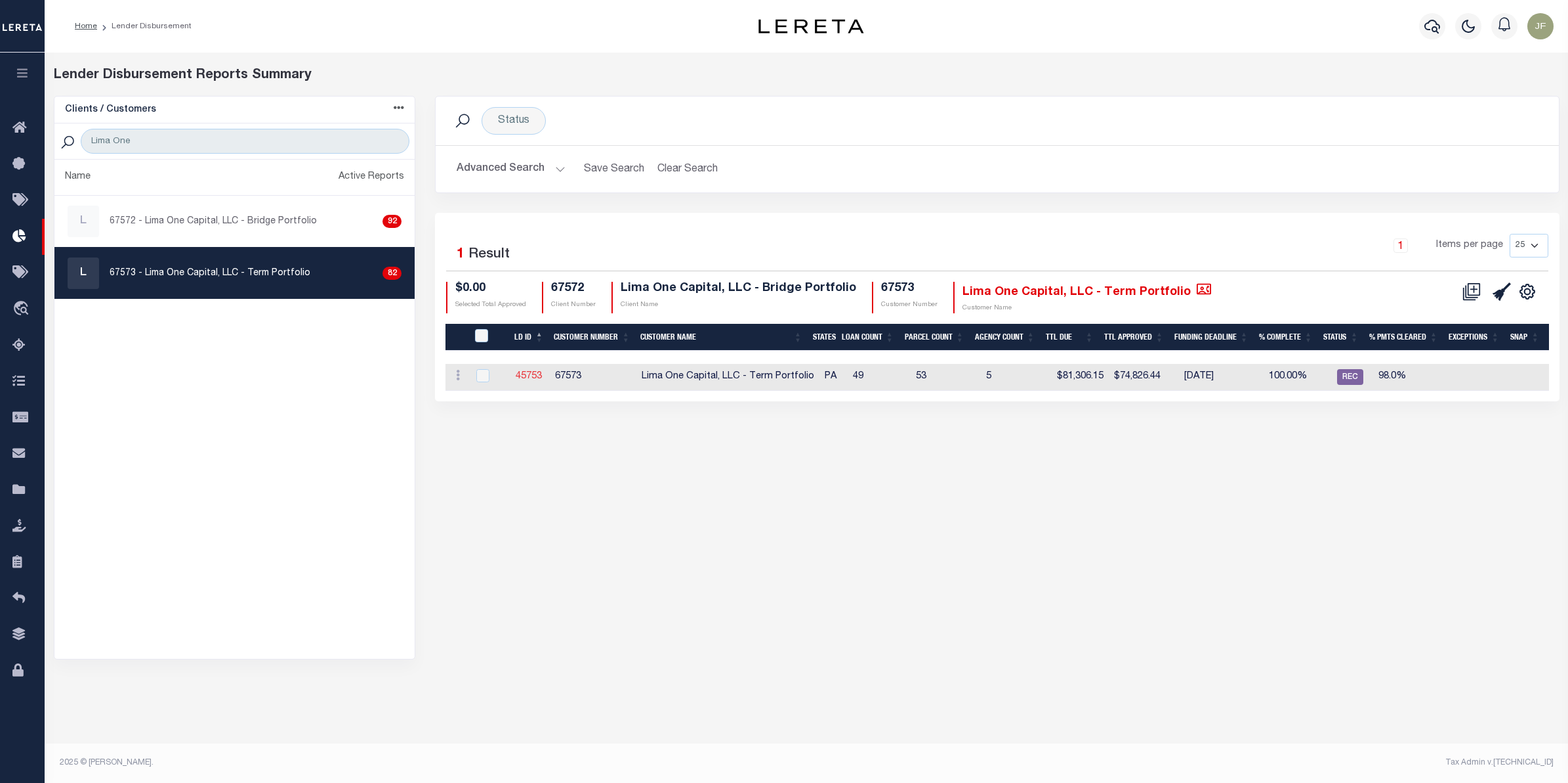
click at [524, 378] on link "45753" at bounding box center [529, 376] width 26 height 9
checkbox input "true"
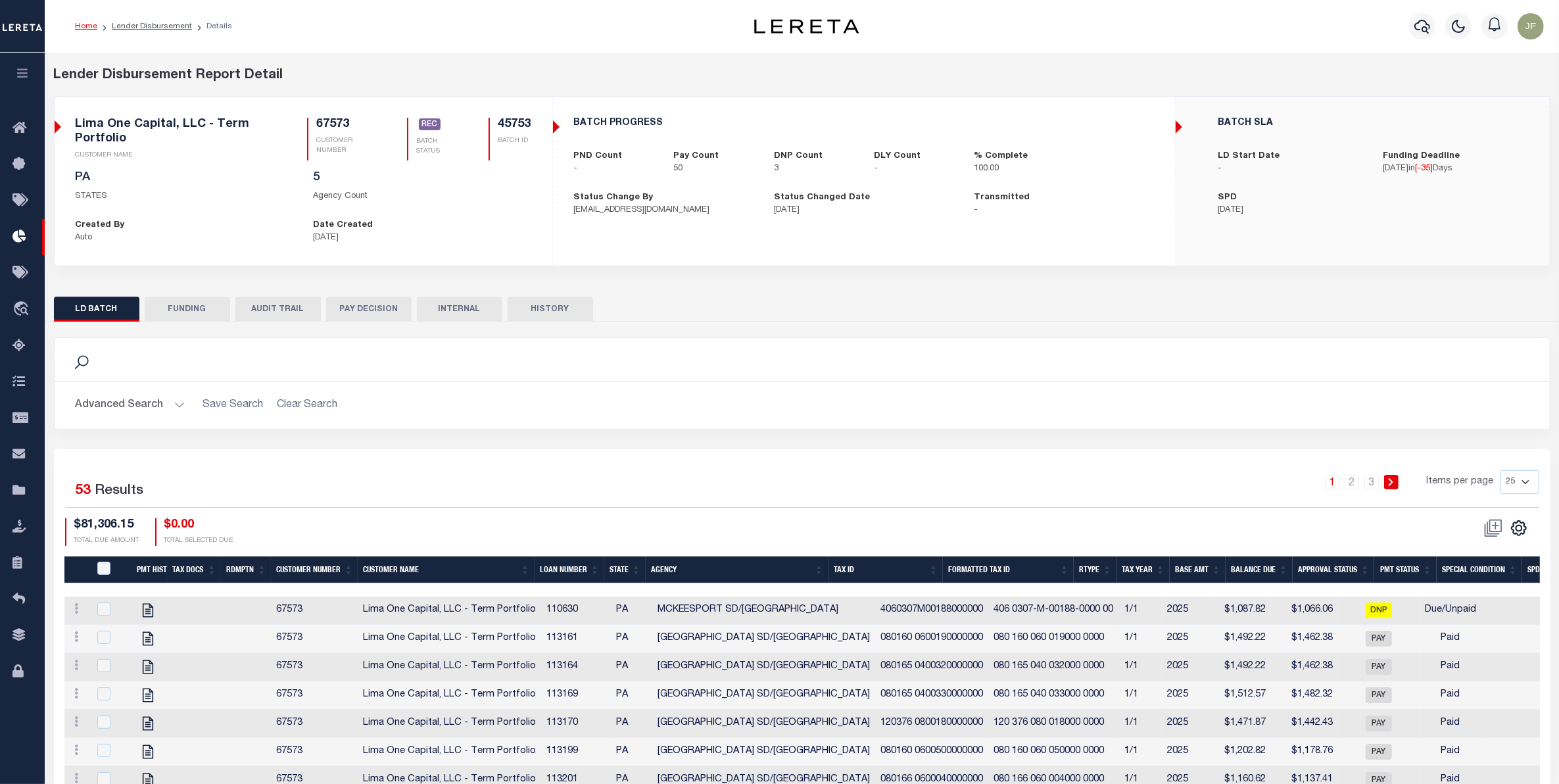
click at [1516, 483] on select "25 50 100 200" at bounding box center [1520, 481] width 39 height 24
select select "200"
click at [1500, 471] on select "25 50 100 200" at bounding box center [1520, 481] width 39 height 24
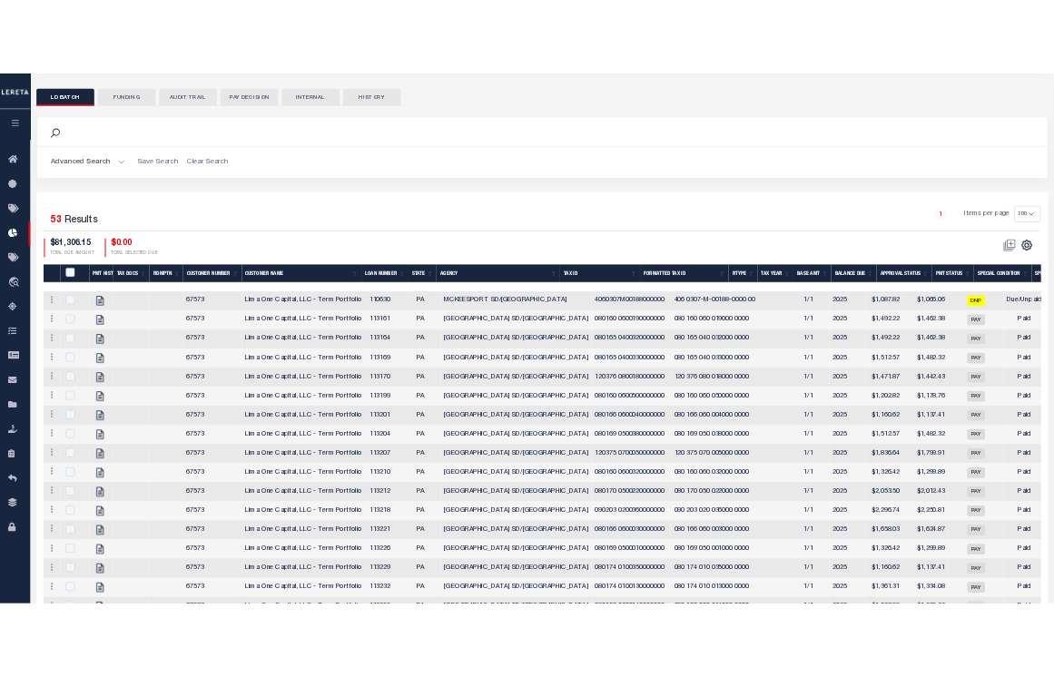
scroll to position [341, 0]
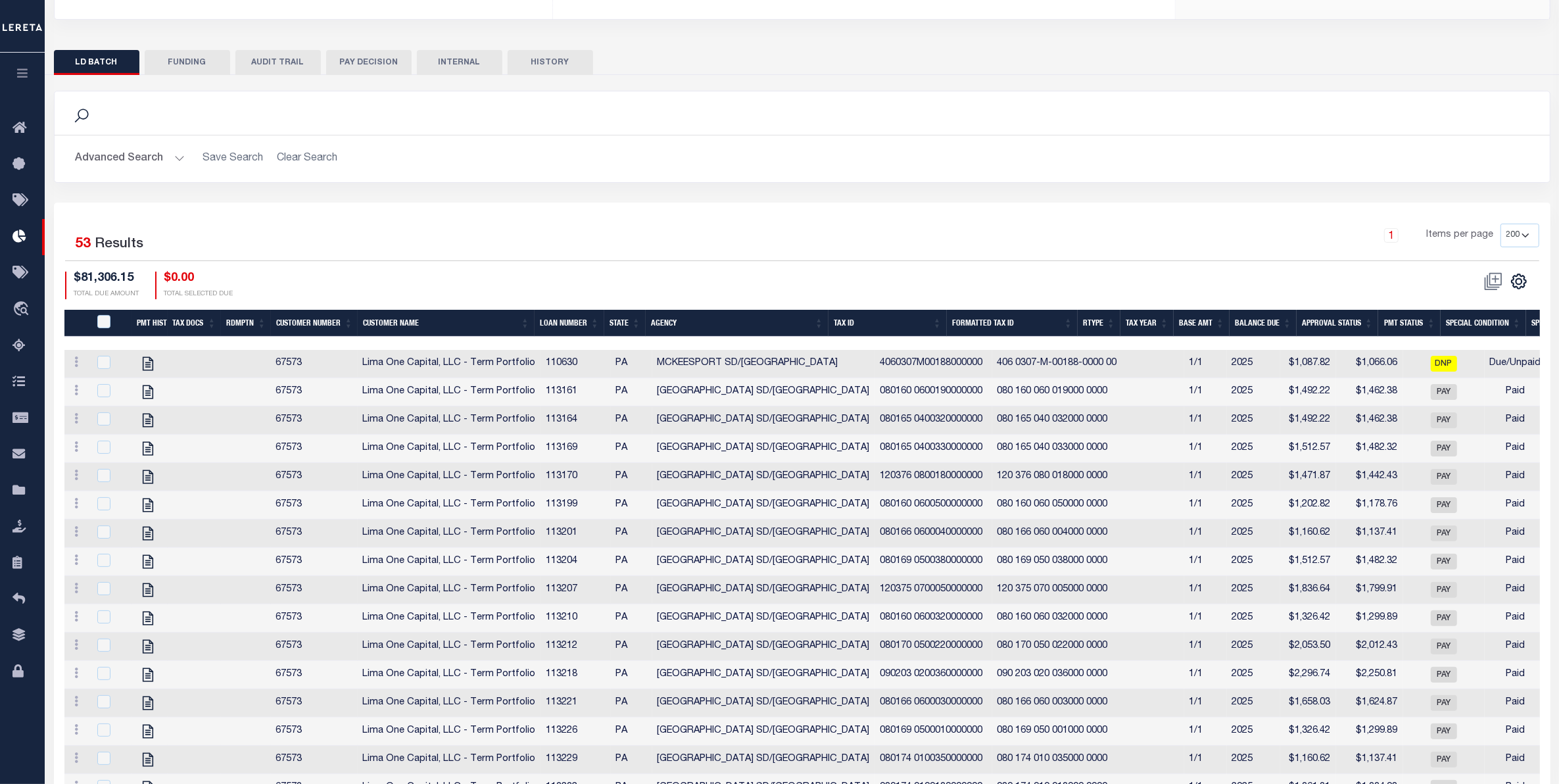
click at [1028, 314] on th "Formatted Tax Id" at bounding box center [1012, 323] width 131 height 27
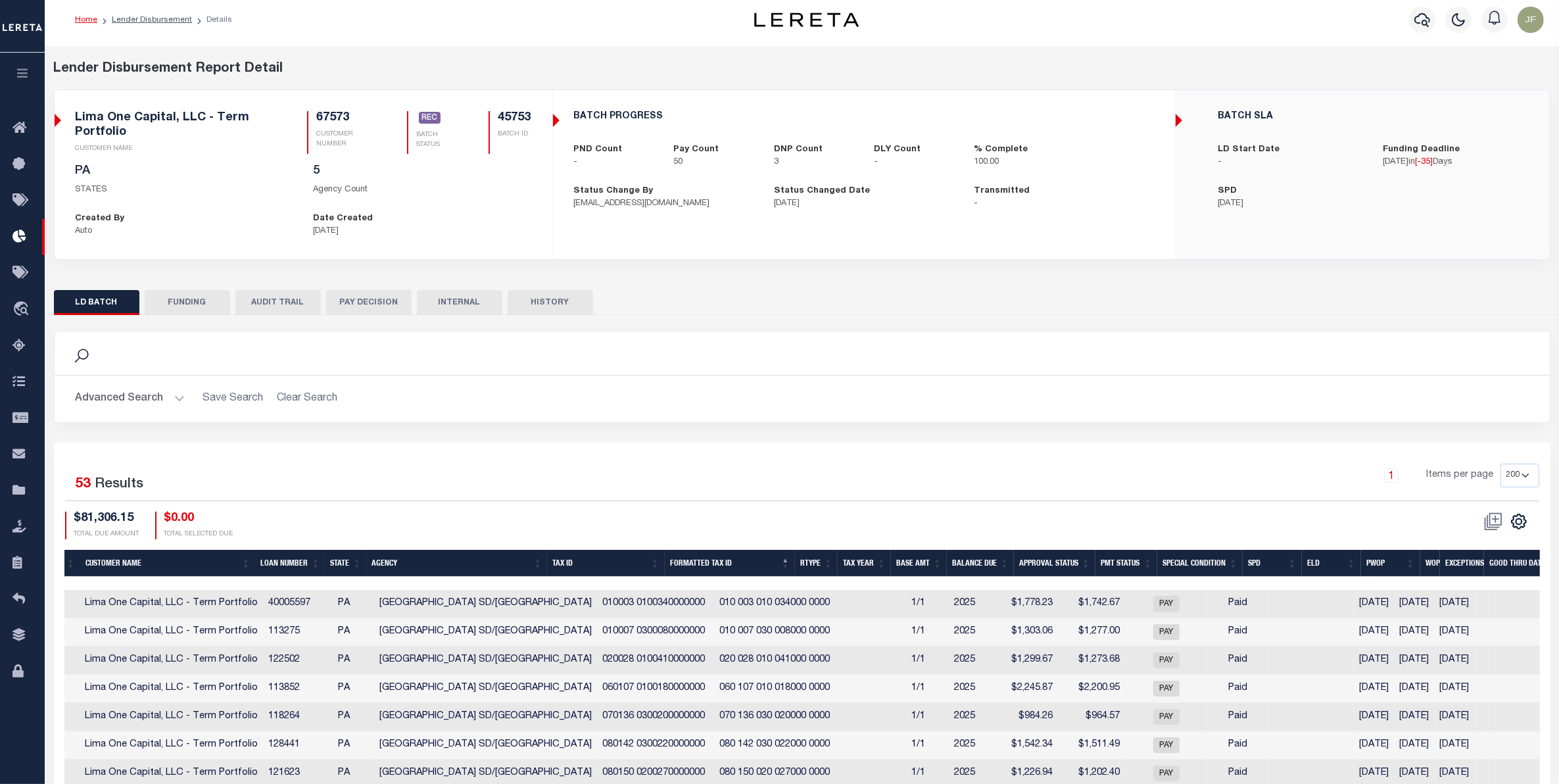
scroll to position [0, 0]
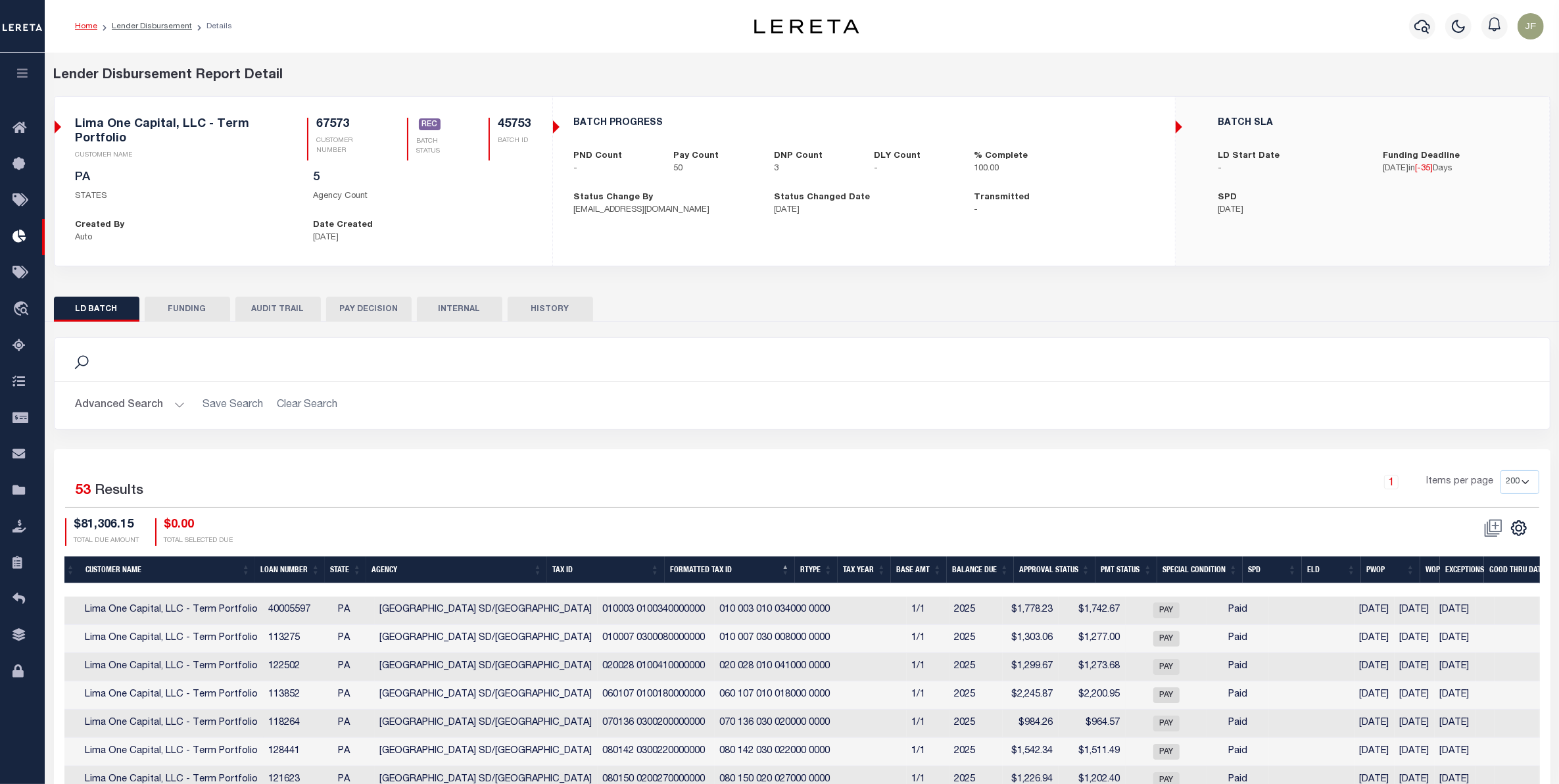
click at [369, 311] on button "PAY DECISION" at bounding box center [369, 309] width 85 height 25
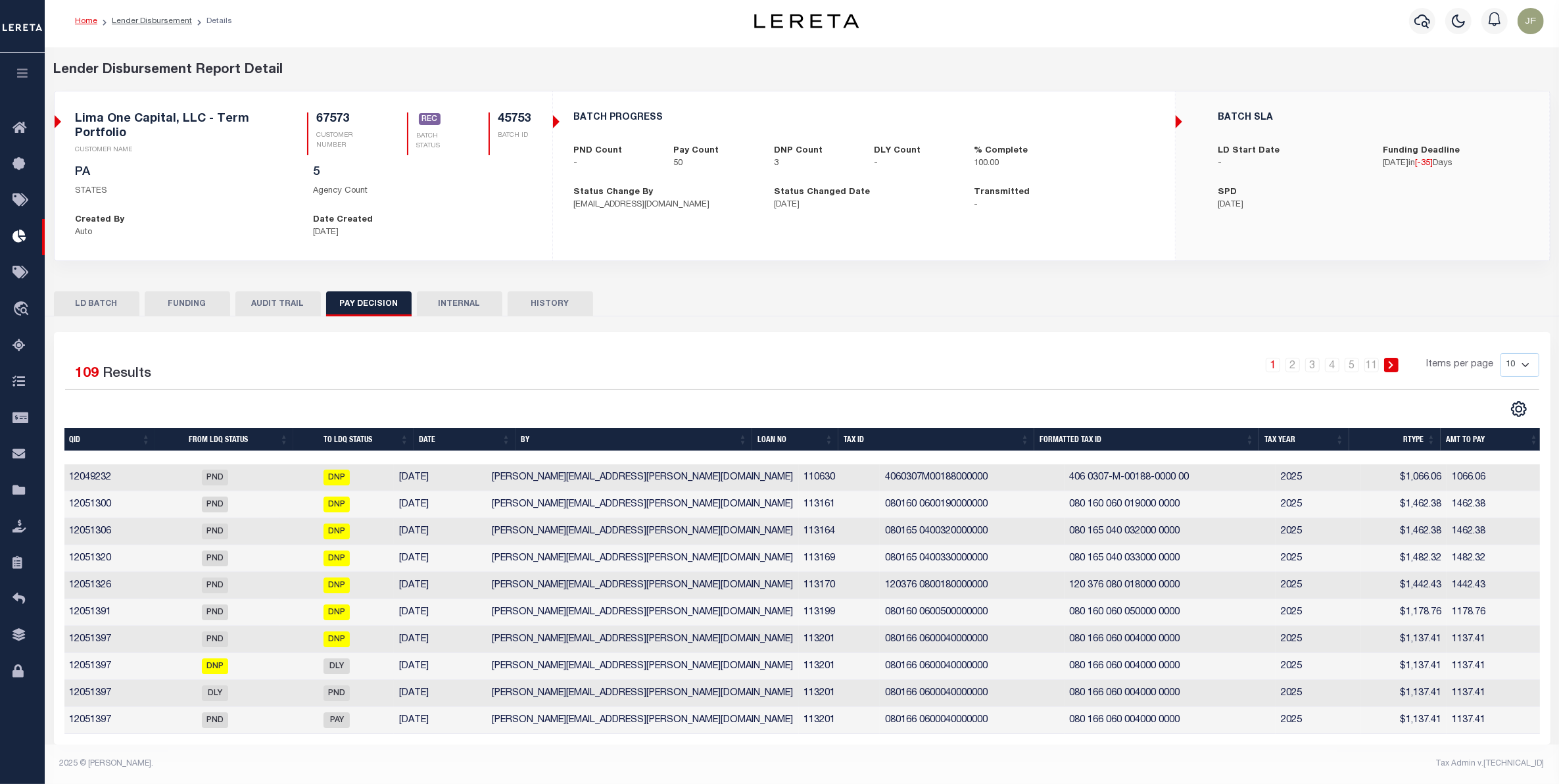
scroll to position [18, 0]
click at [1294, 358] on link "2" at bounding box center [1293, 365] width 14 height 14
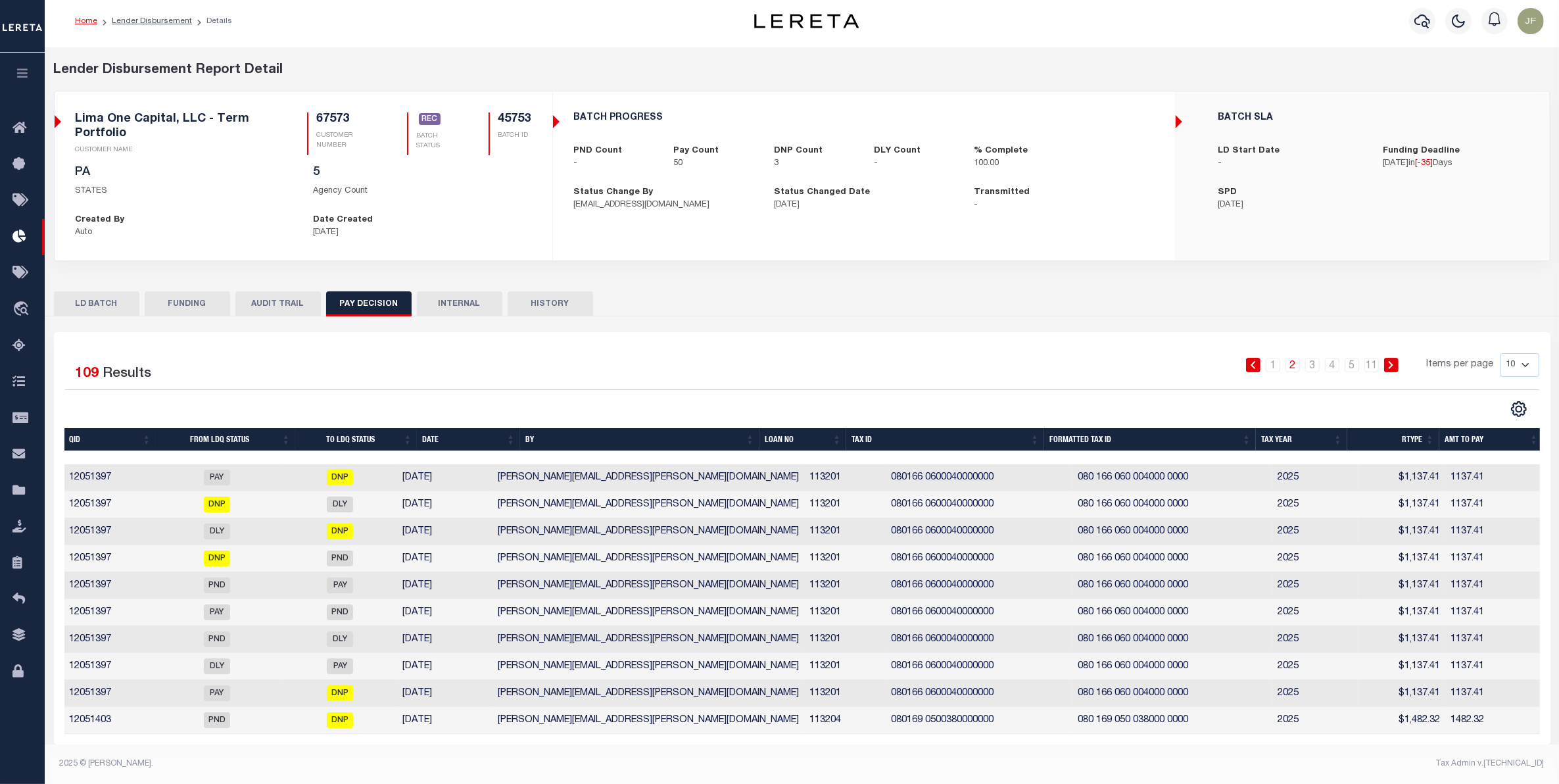
click at [353, 428] on th "To LDQ Status" at bounding box center [356, 439] width 122 height 23
click at [353, 428] on th "To LDQ Status" at bounding box center [356, 439] width 122 height 23
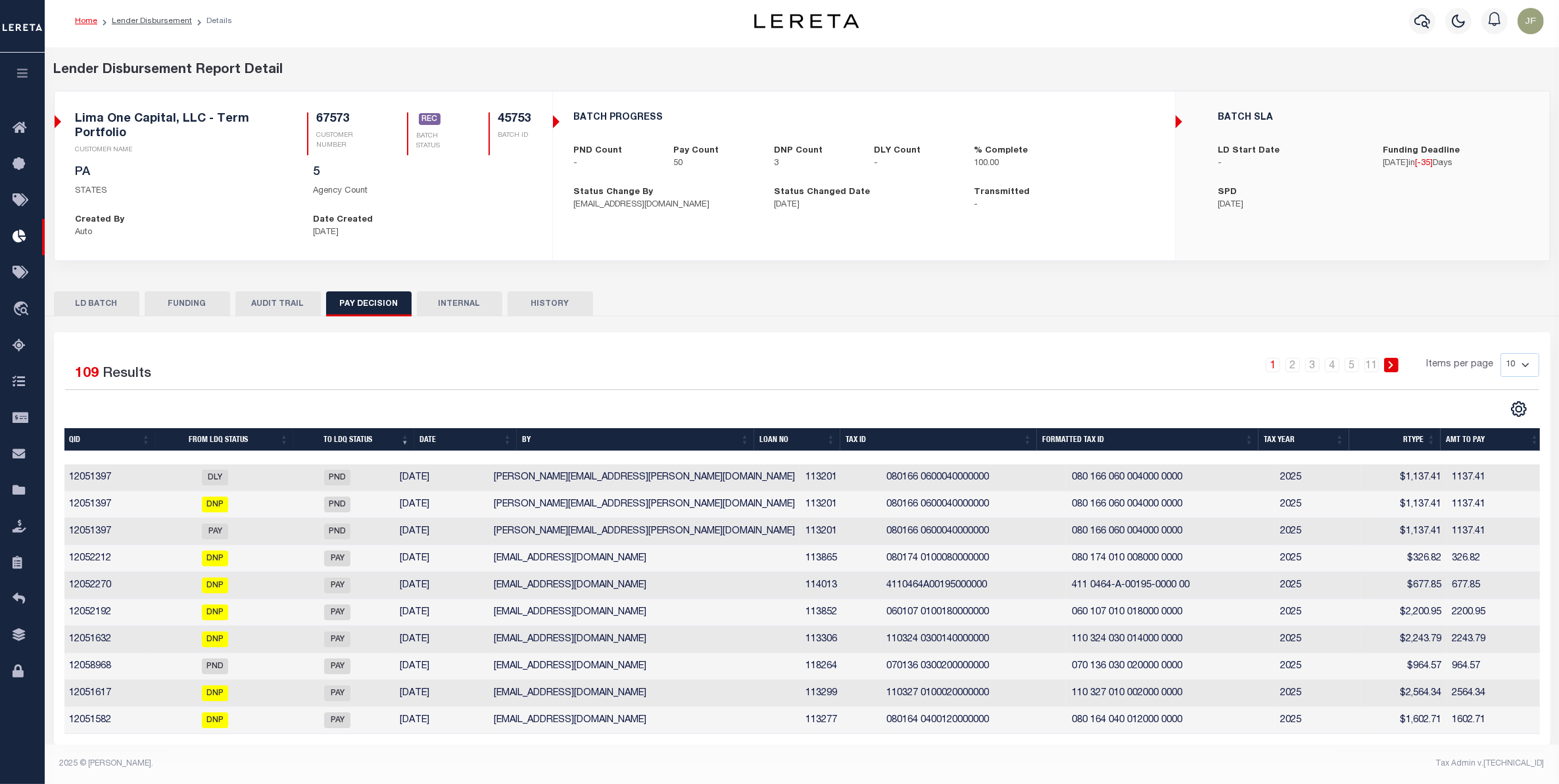
click at [356, 428] on th "To LDQ Status" at bounding box center [353, 439] width 121 height 23
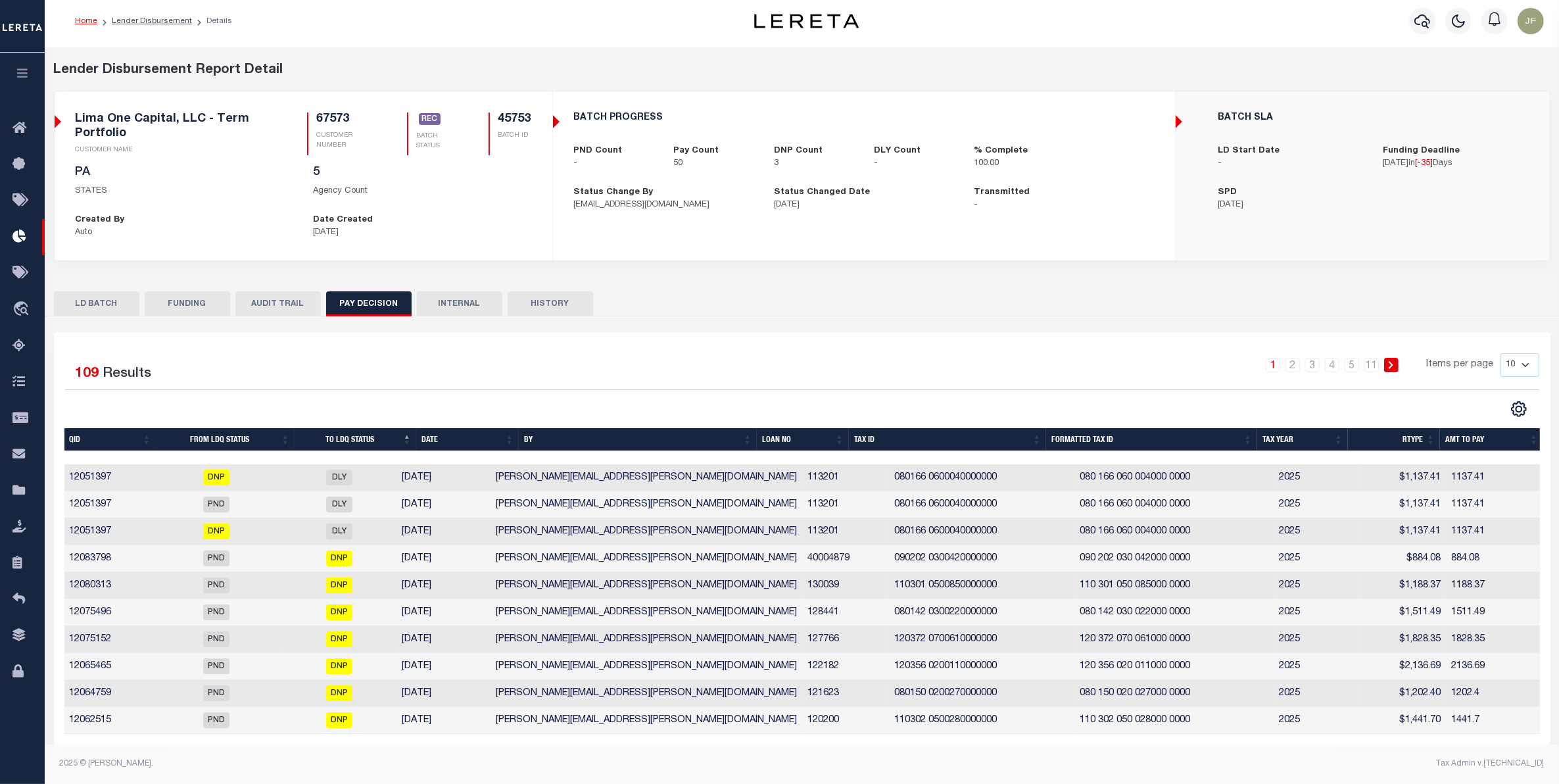
click at [1521, 353] on select "10 25 50 100" at bounding box center [1520, 365] width 39 height 24
select select "100"
click at [1500, 353] on select "10 25 50 100" at bounding box center [1520, 365] width 39 height 24
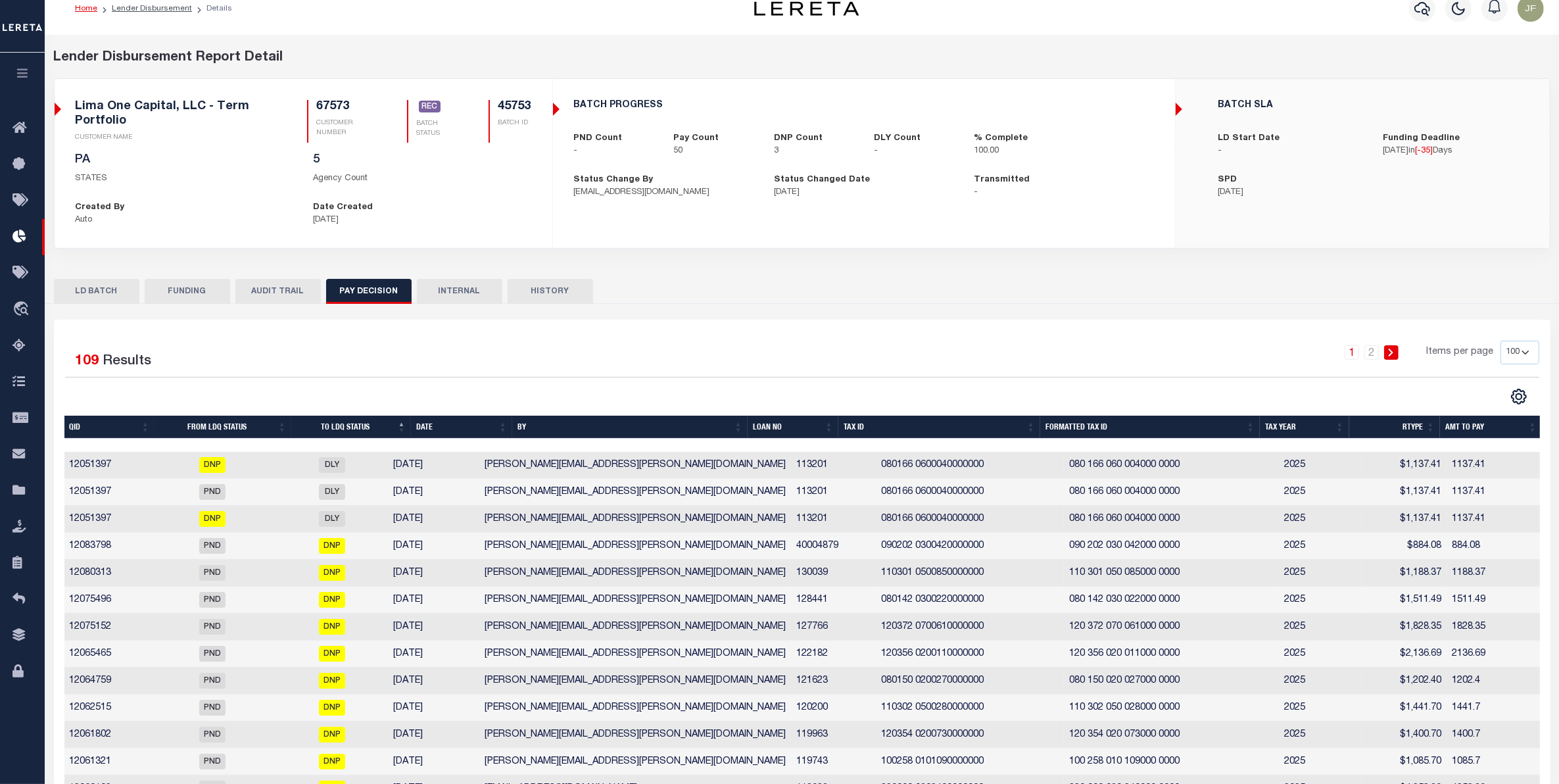
scroll to position [100, 0]
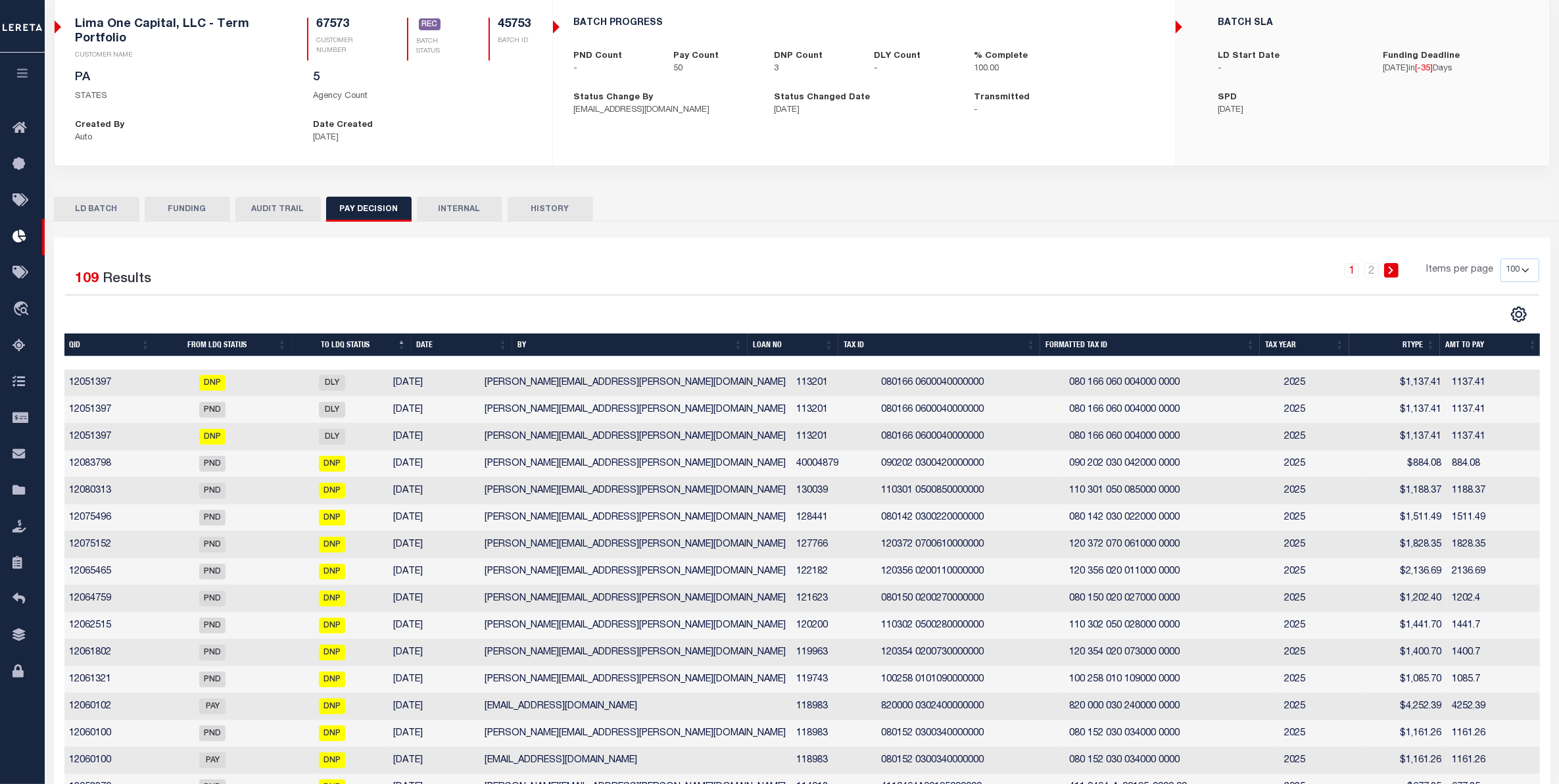
click at [1092, 349] on th "Formatted Tax ID" at bounding box center [1150, 345] width 219 height 23
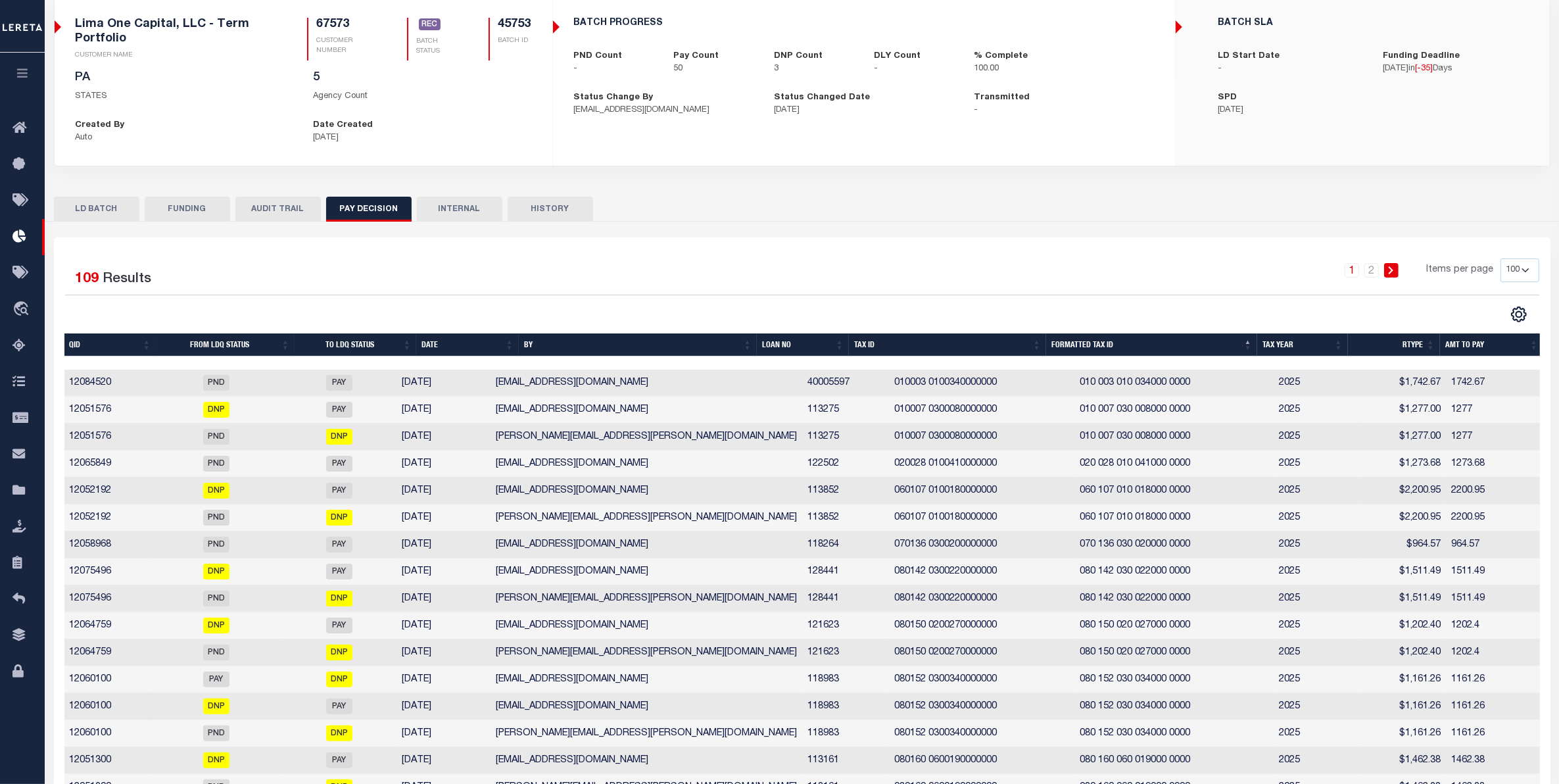
click at [186, 211] on button "FUNDING" at bounding box center [188, 209] width 85 height 25
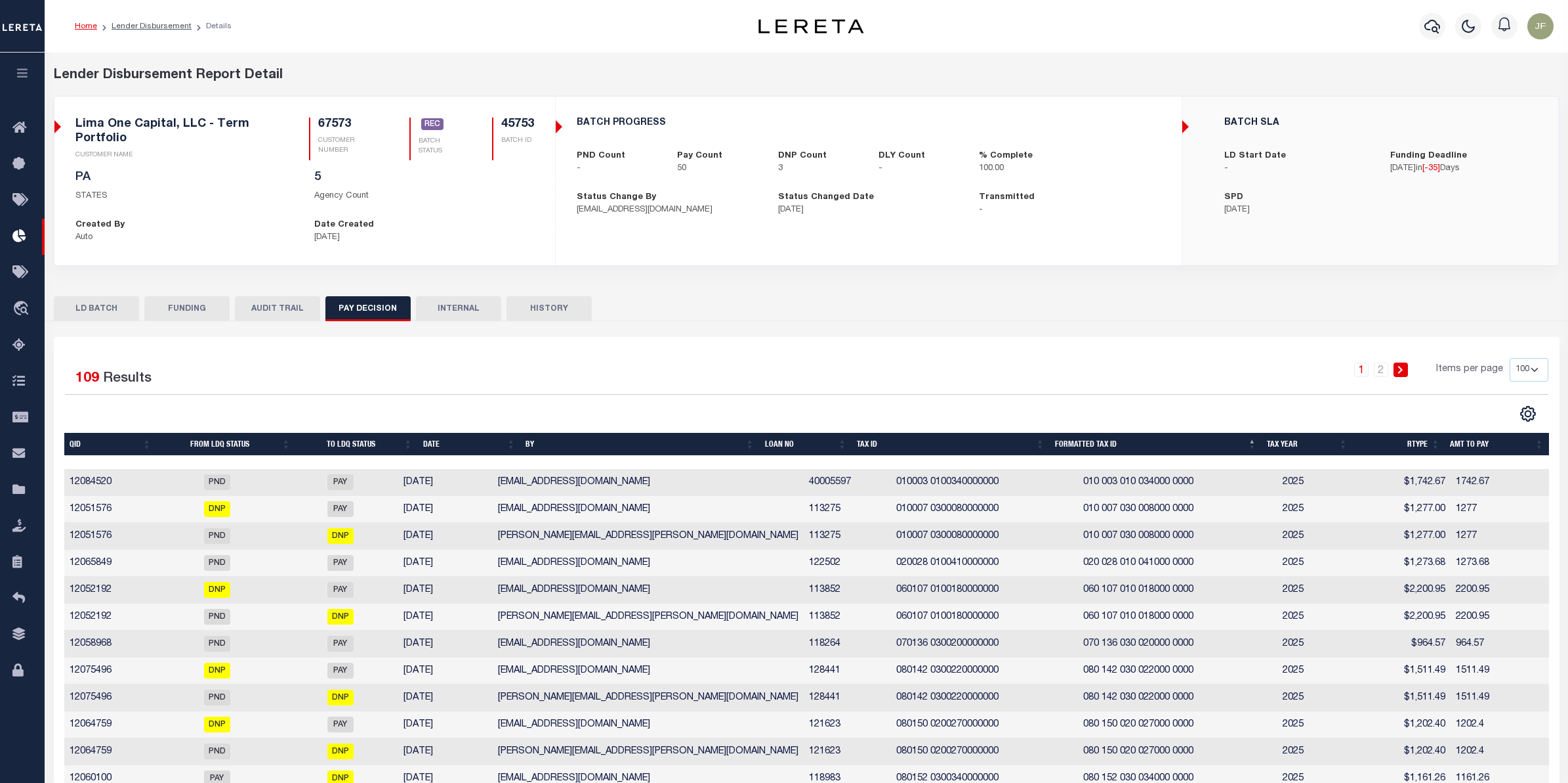
type input "$74,826.44"
type input "$0"
type input "08/29/2025"
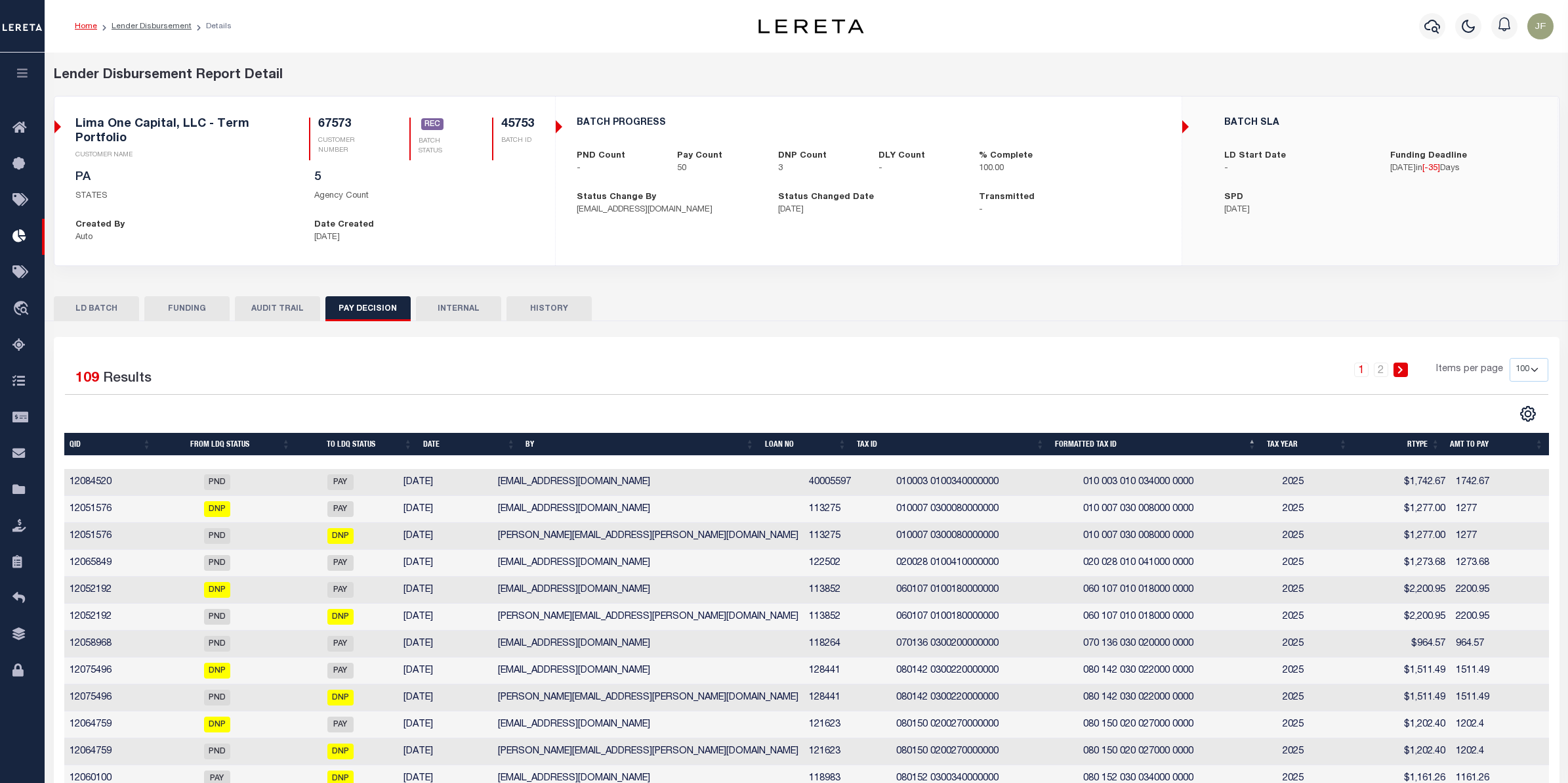
type input "20250829MMQFMP2700414608291624FT03"
type input "08/29/2025"
select select "100"
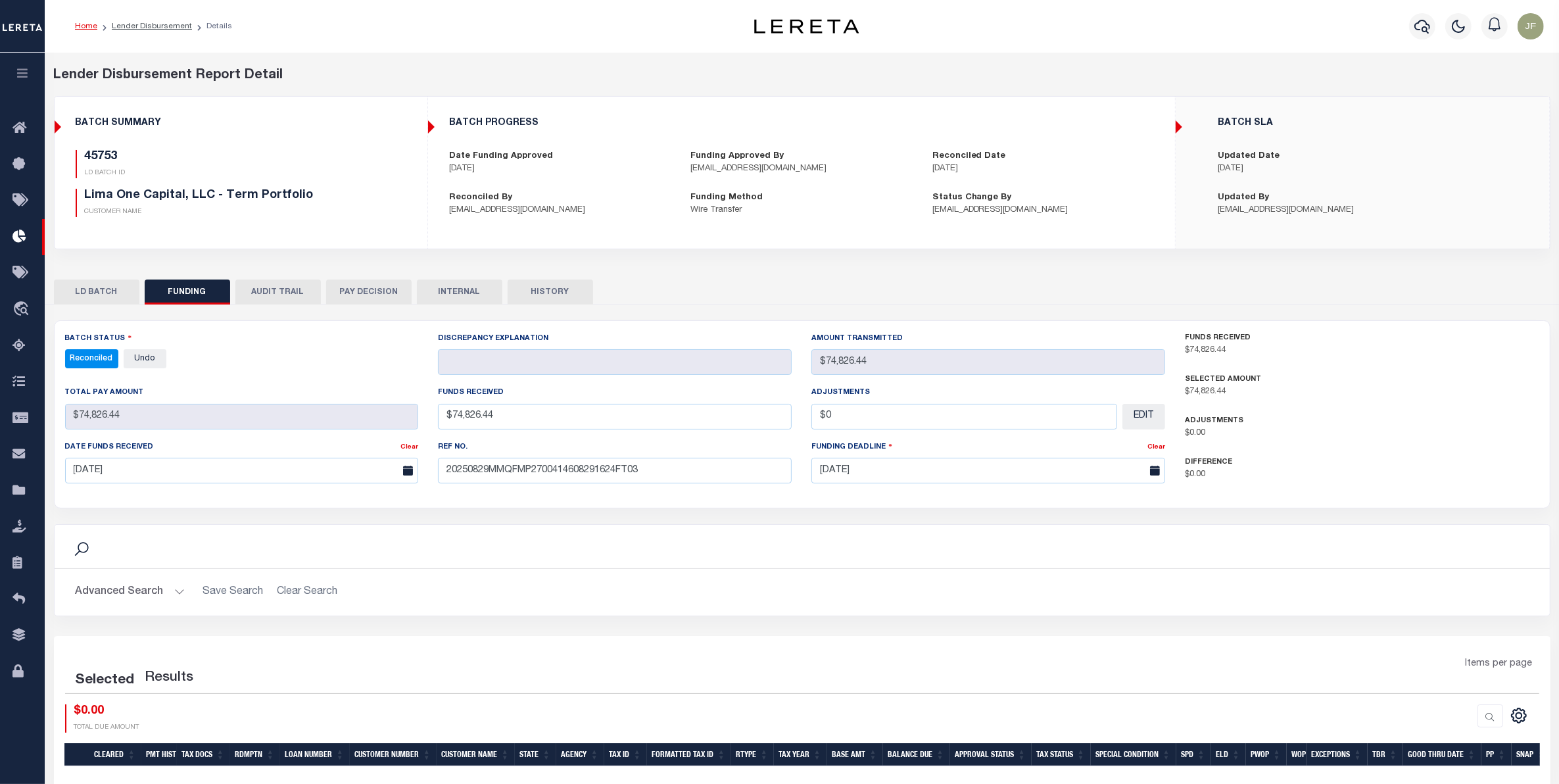
select select "100"
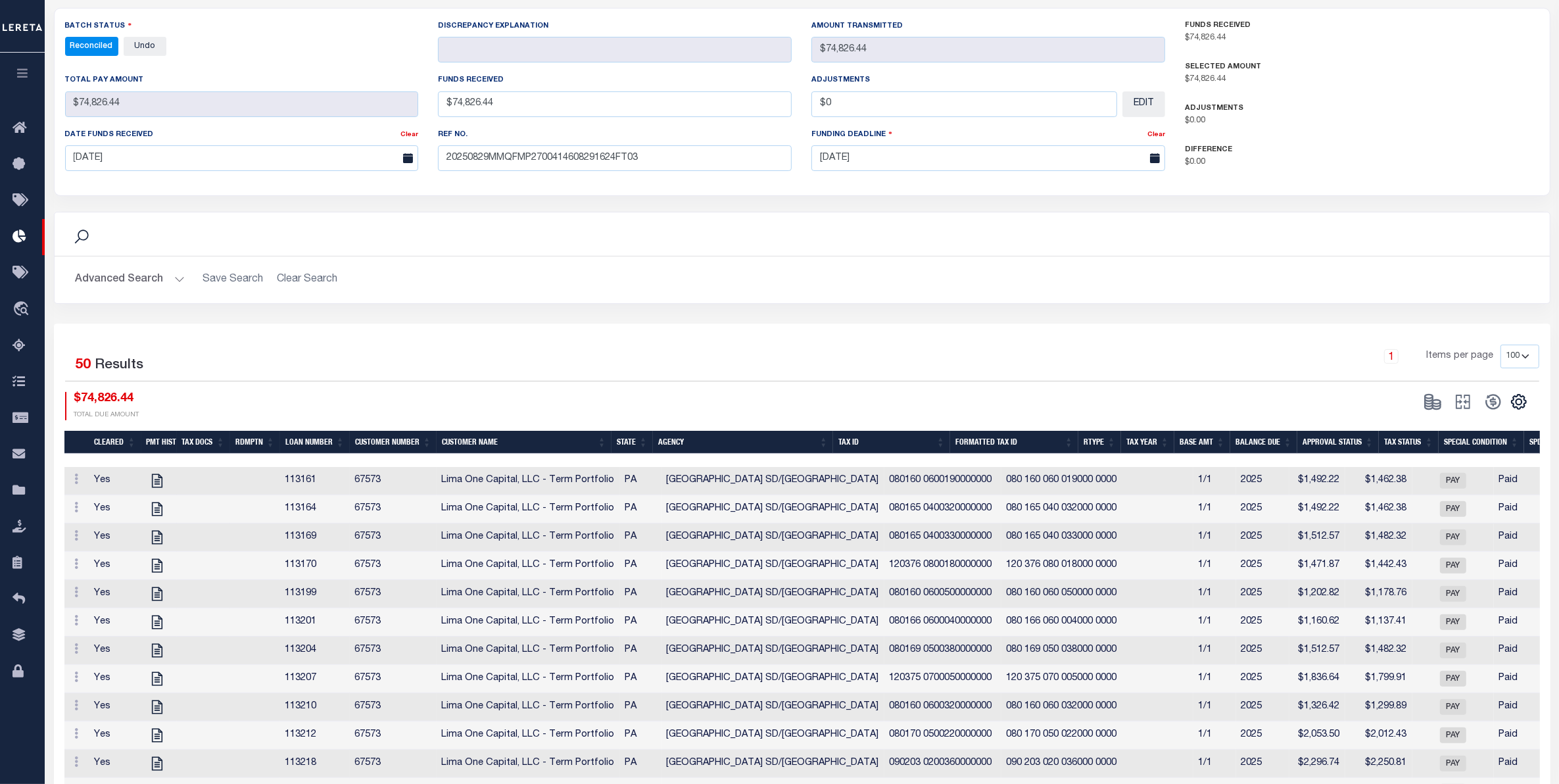
scroll to position [247, 0]
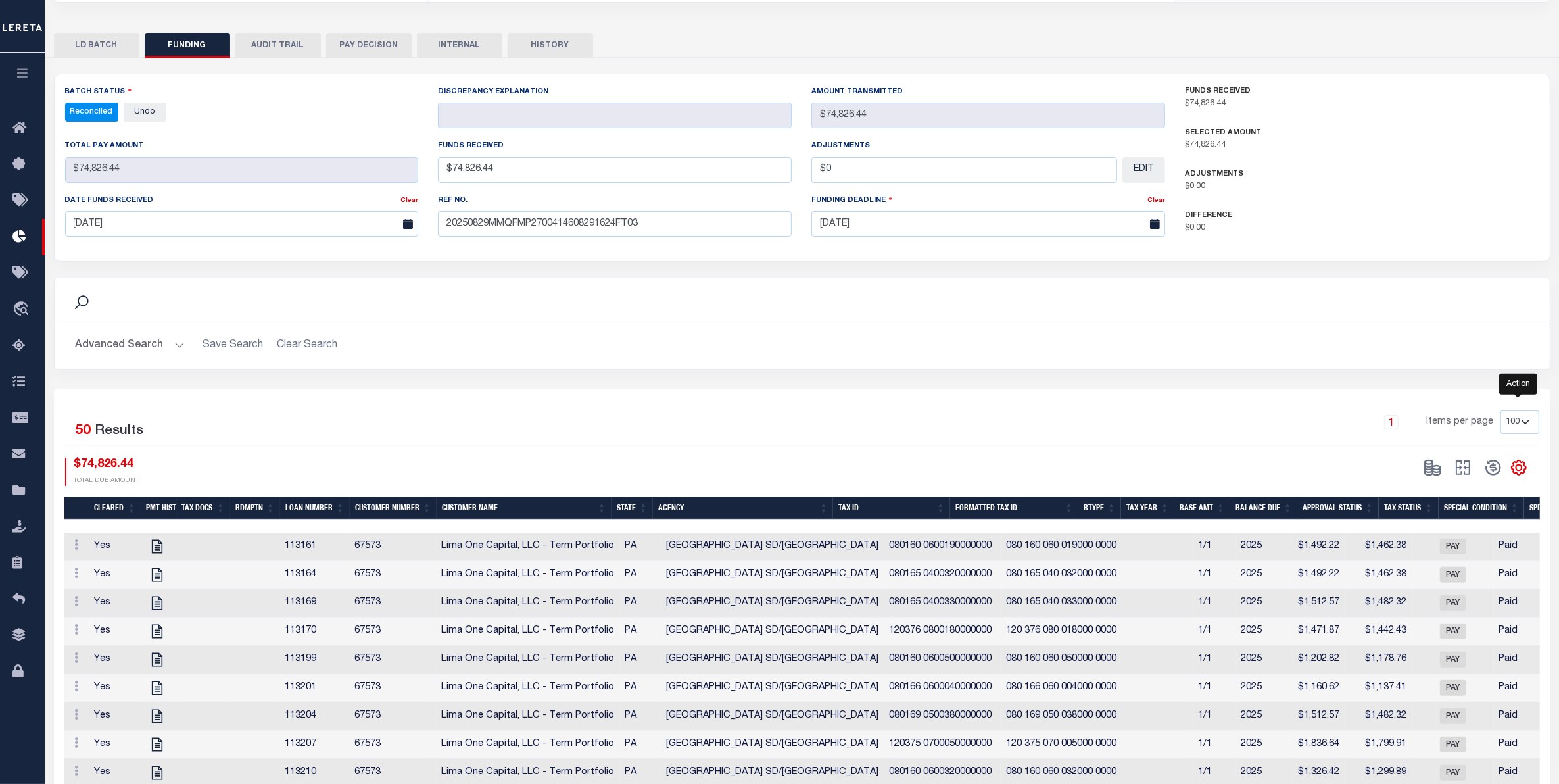
click at [1516, 475] on icon "" at bounding box center [1519, 468] width 14 height 14
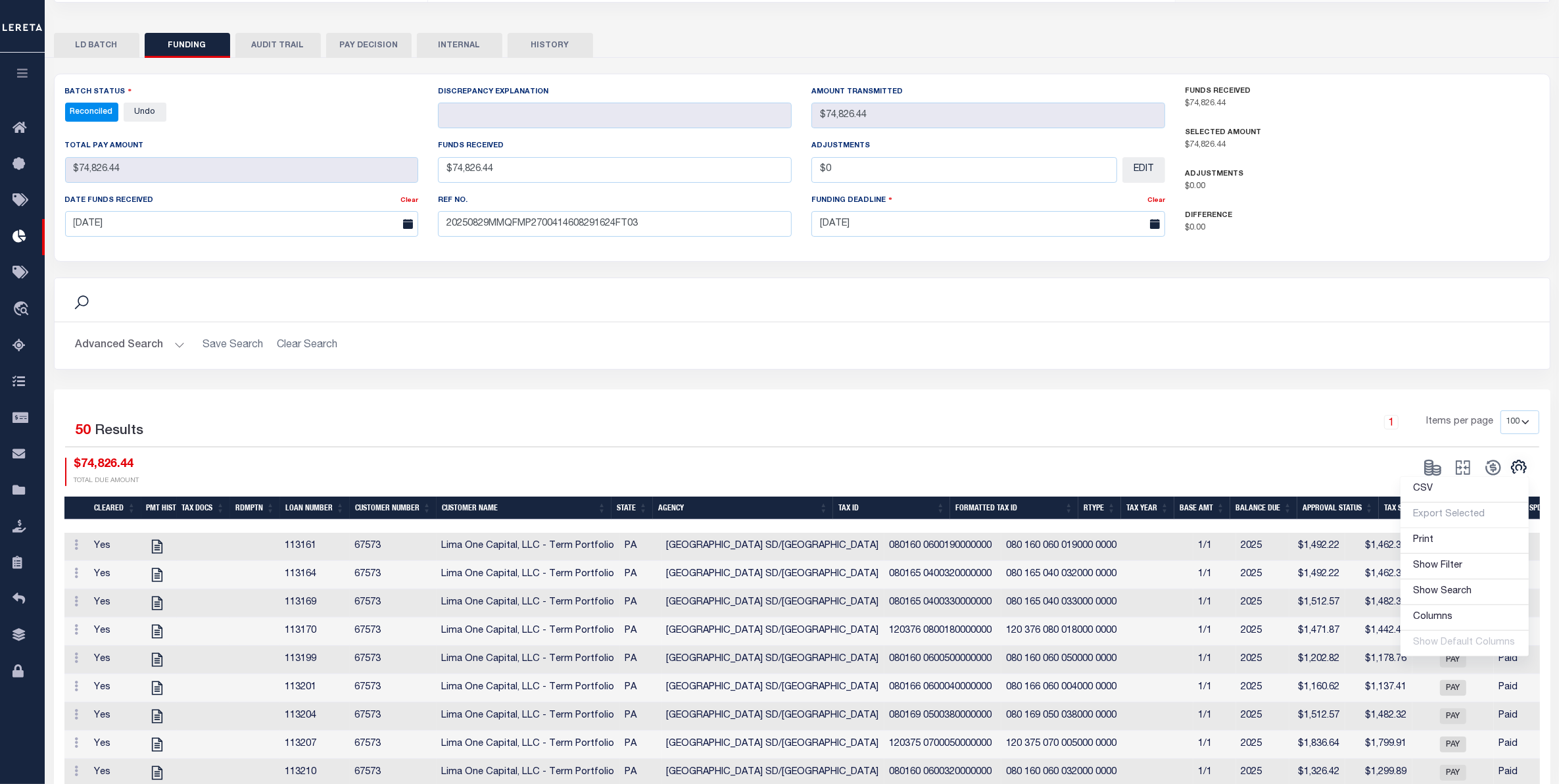
click at [812, 416] on div "1 Items per page 10 25 50 100" at bounding box center [989, 427] width 1101 height 34
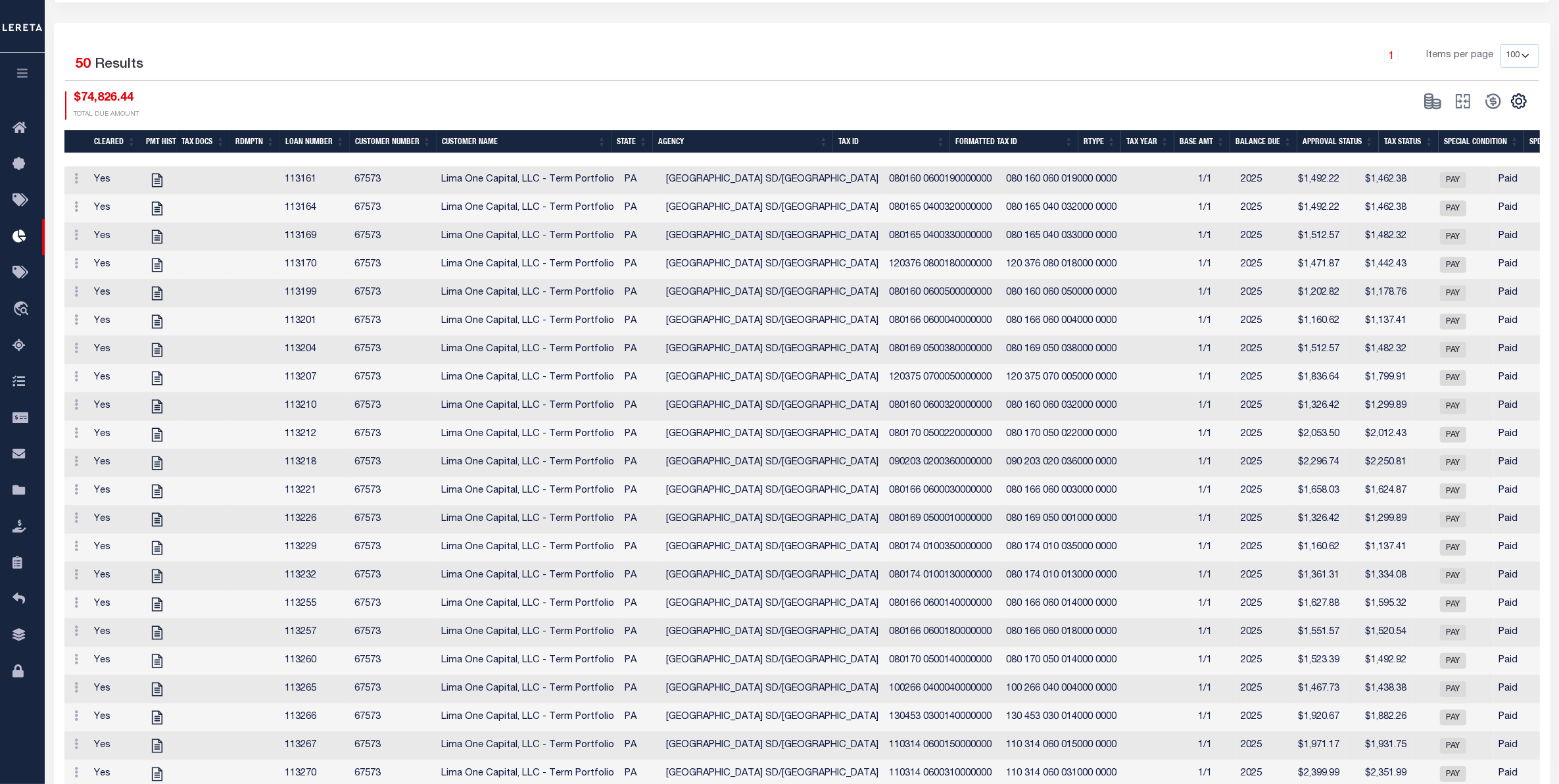
scroll to position [576, 0]
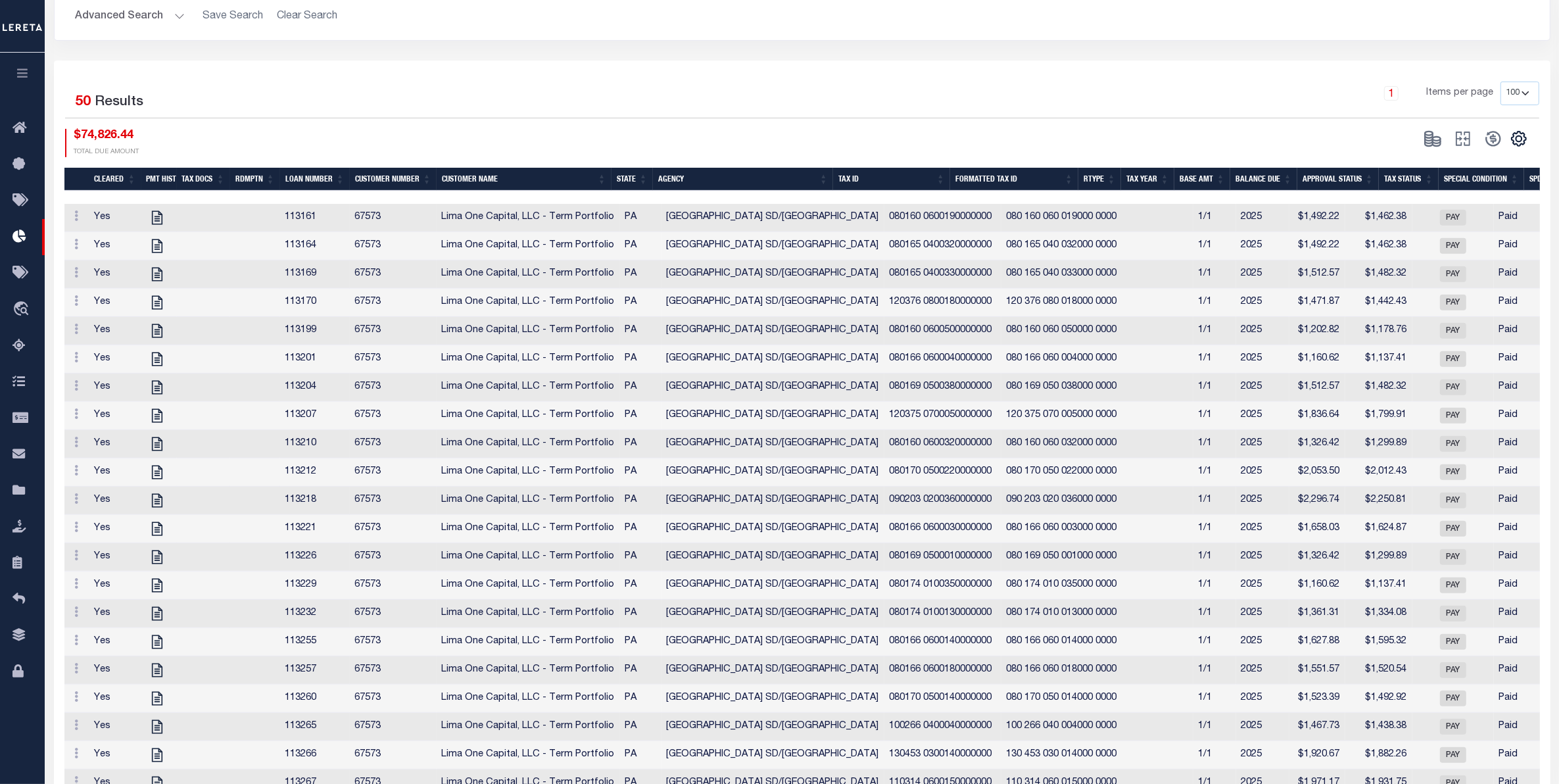
click at [1369, 120] on div "Selected 50 Results 1 Items per page 10 25 50 100 $74,826.44 TOTAL DUE AMOUNT" at bounding box center [802, 119] width 1495 height 75
click at [1518, 138] on icon "" at bounding box center [1518, 139] width 6 height 6
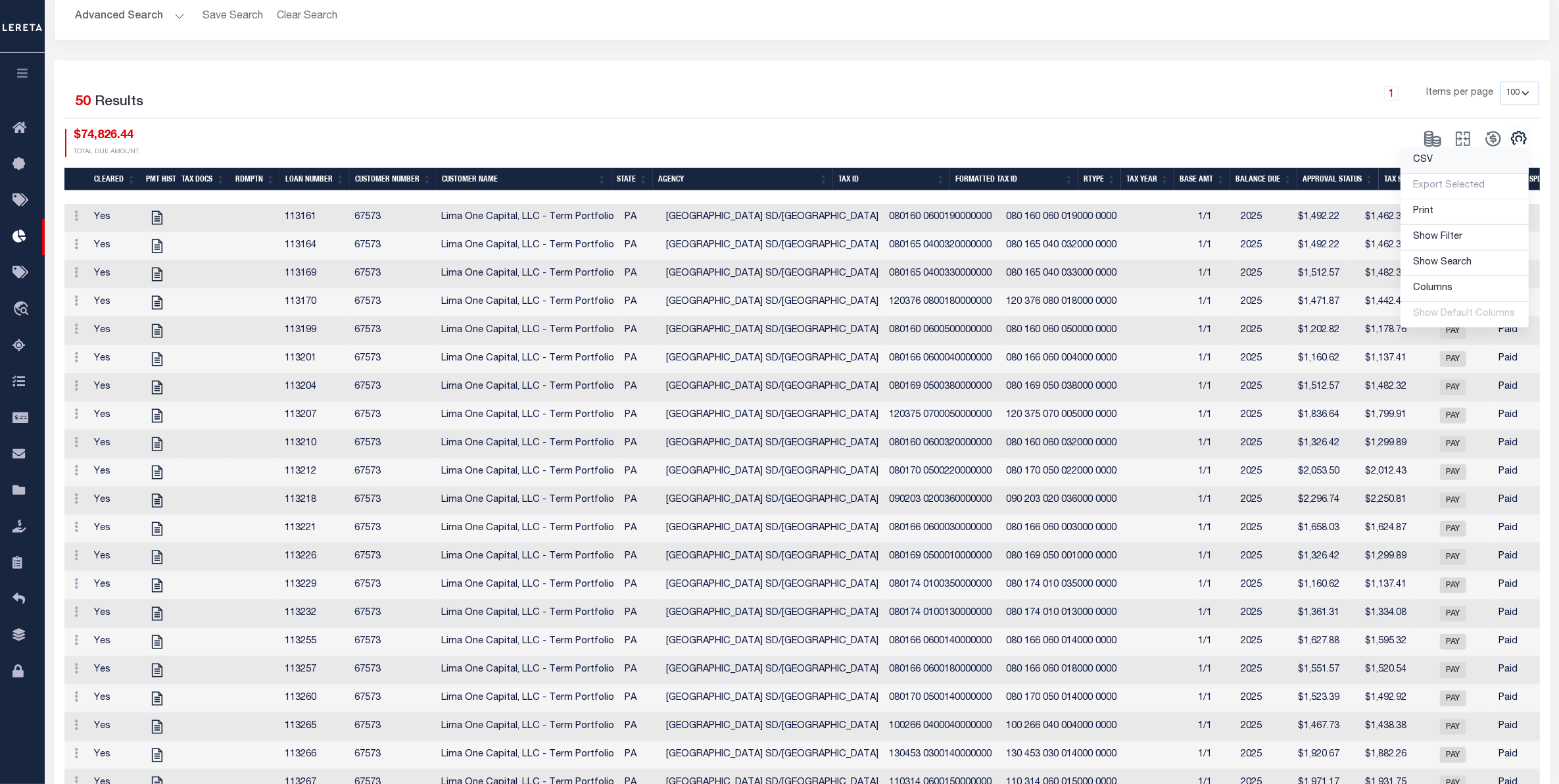
click at [1450, 159] on link "CSV" at bounding box center [1464, 160] width 128 height 25
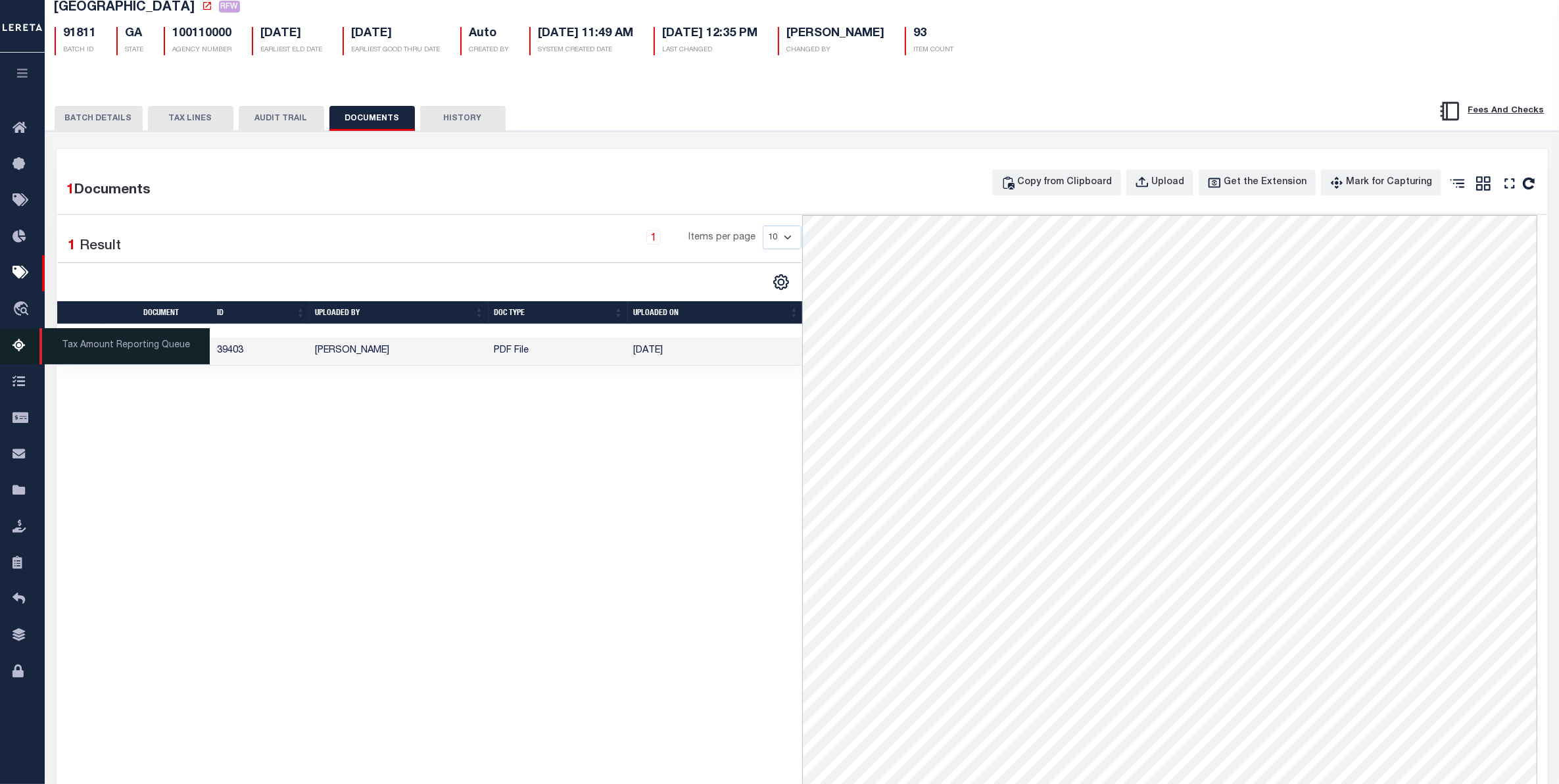
scroll to position [83, 0]
